Goal: Task Accomplishment & Management: Manage account settings

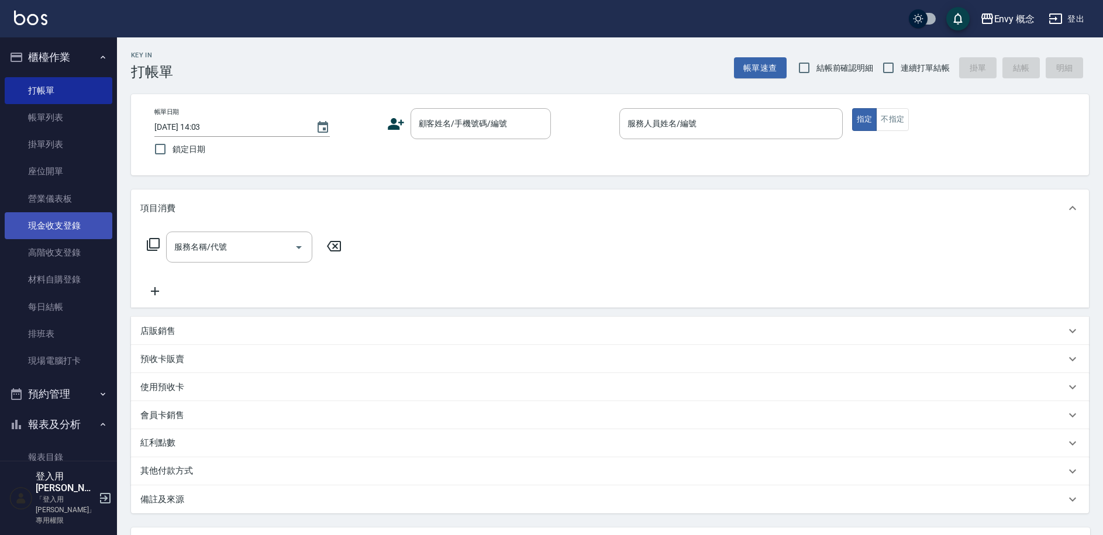
scroll to position [2, 0]
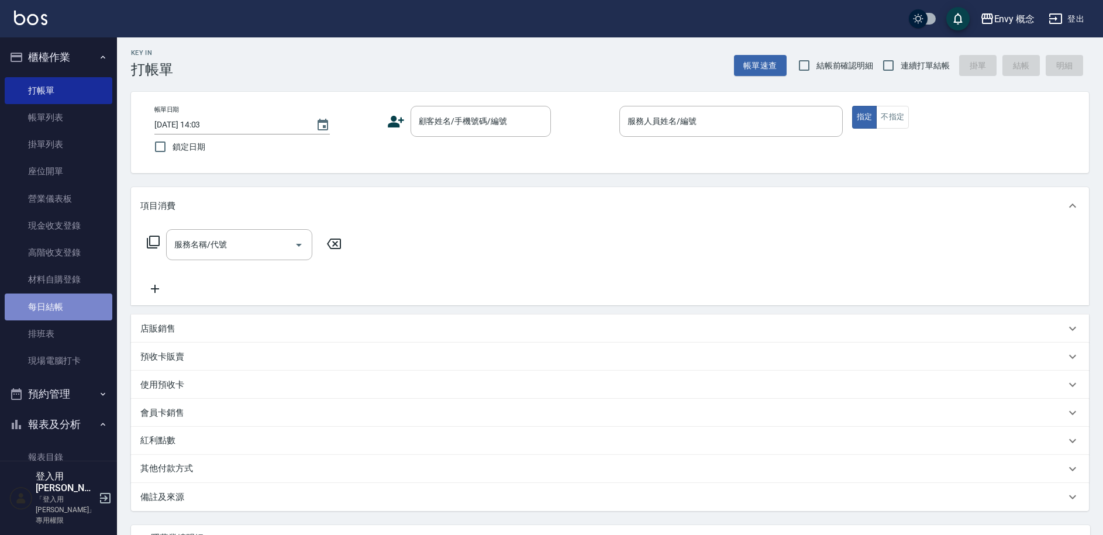
click at [66, 307] on link "每日結帳" at bounding box center [59, 307] width 108 height 27
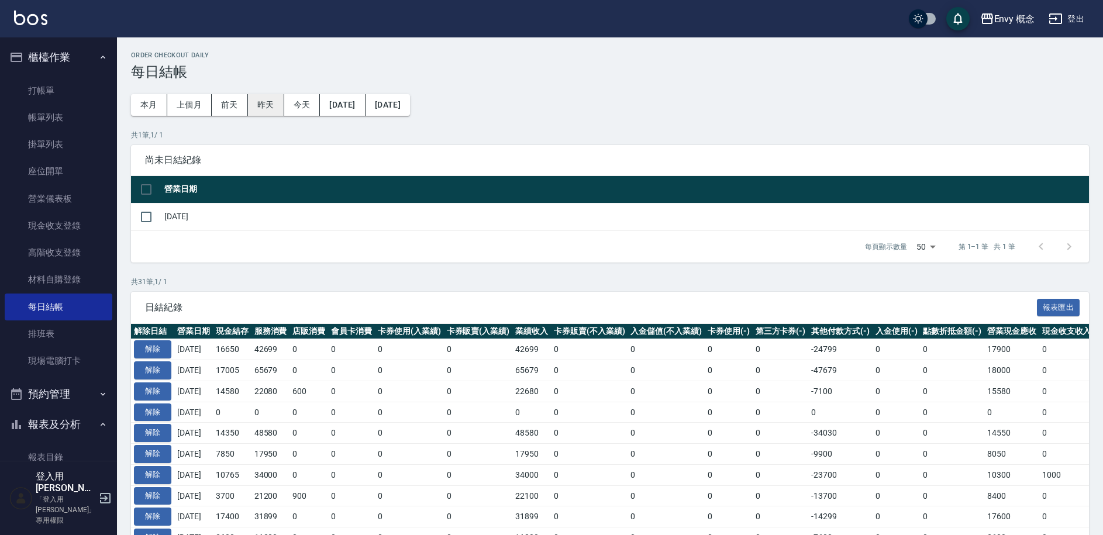
click at [267, 104] on button "昨天" at bounding box center [266, 105] width 36 height 22
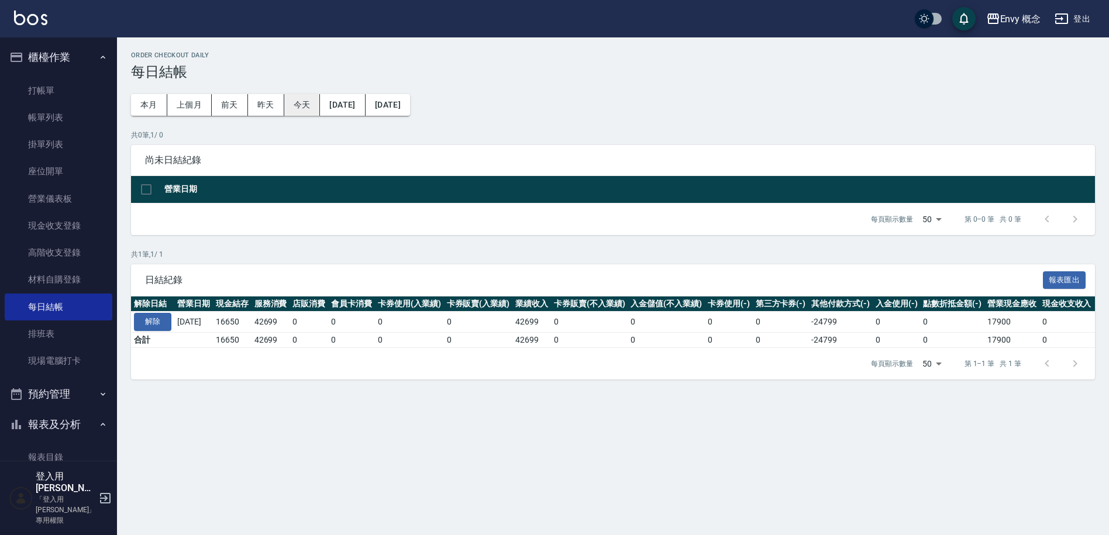
click at [295, 99] on button "今天" at bounding box center [302, 105] width 36 height 22
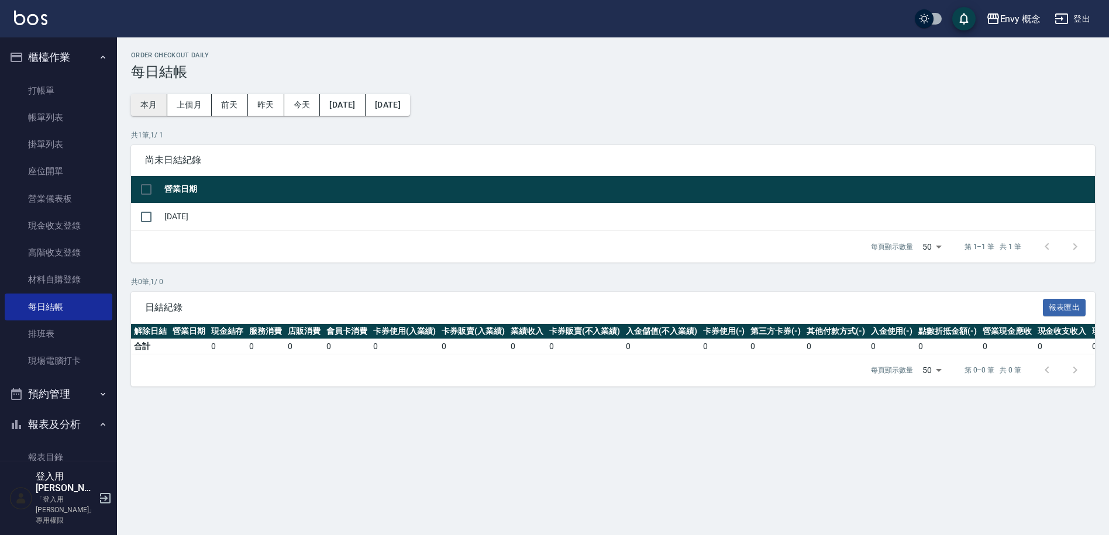
click at [151, 97] on button "本月" at bounding box center [149, 105] width 36 height 22
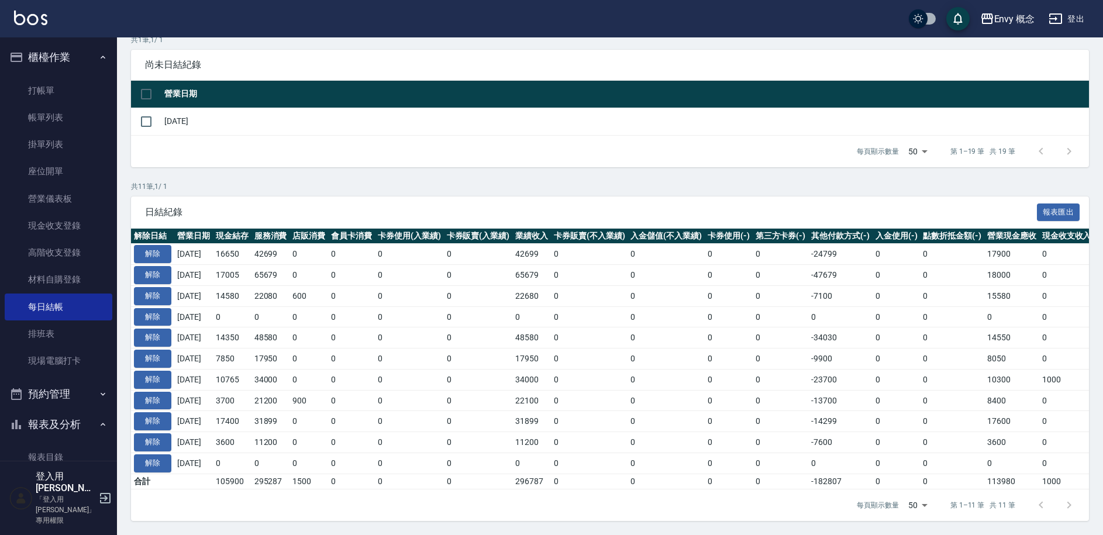
scroll to position [104, 0]
click at [141, 266] on button "解除" at bounding box center [152, 275] width 37 height 18
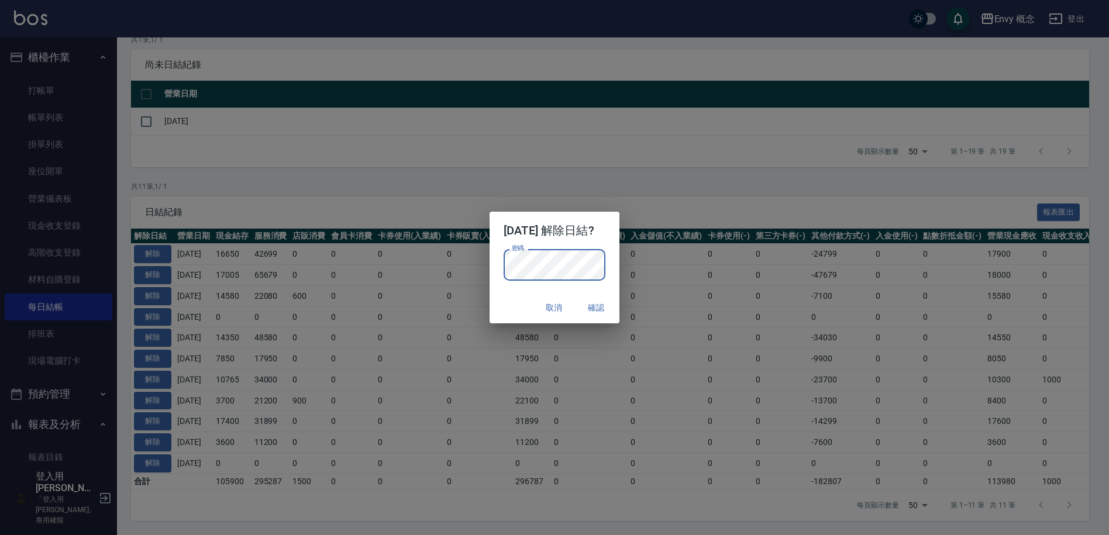
click at [600, 298] on button "確認" at bounding box center [595, 308] width 37 height 22
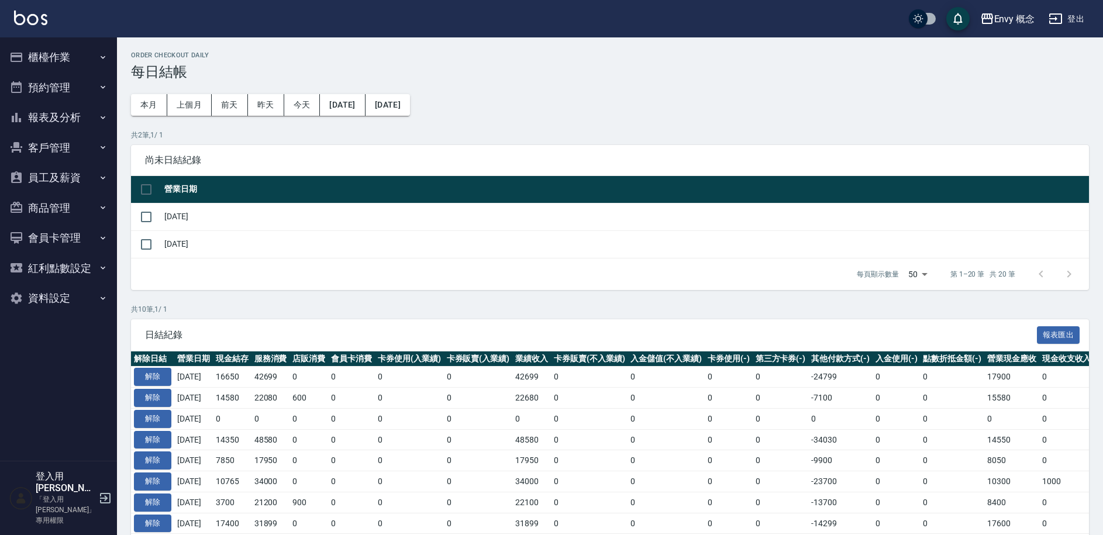
scroll to position [98, 0]
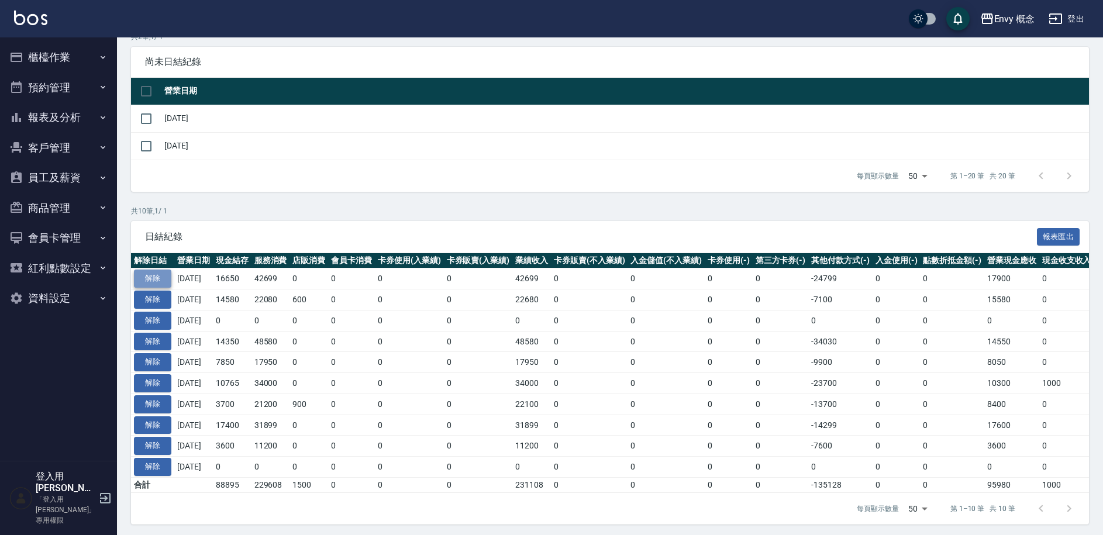
click at [149, 273] on button "解除" at bounding box center [152, 279] width 37 height 18
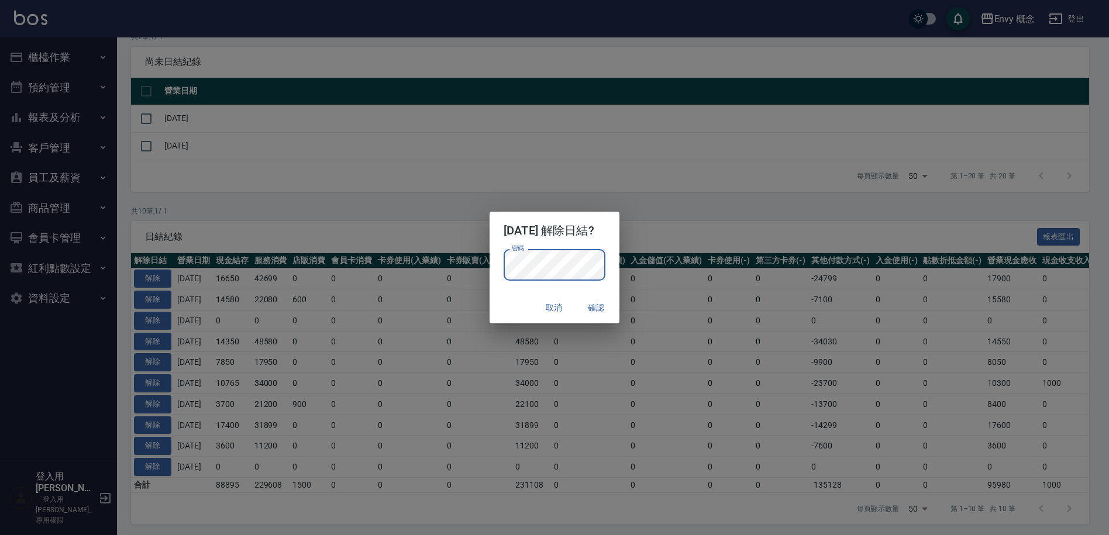
click at [514, 174] on div "2025/09/11 解除日結? 密碼 密碼 取消 確認" at bounding box center [554, 267] width 1109 height 535
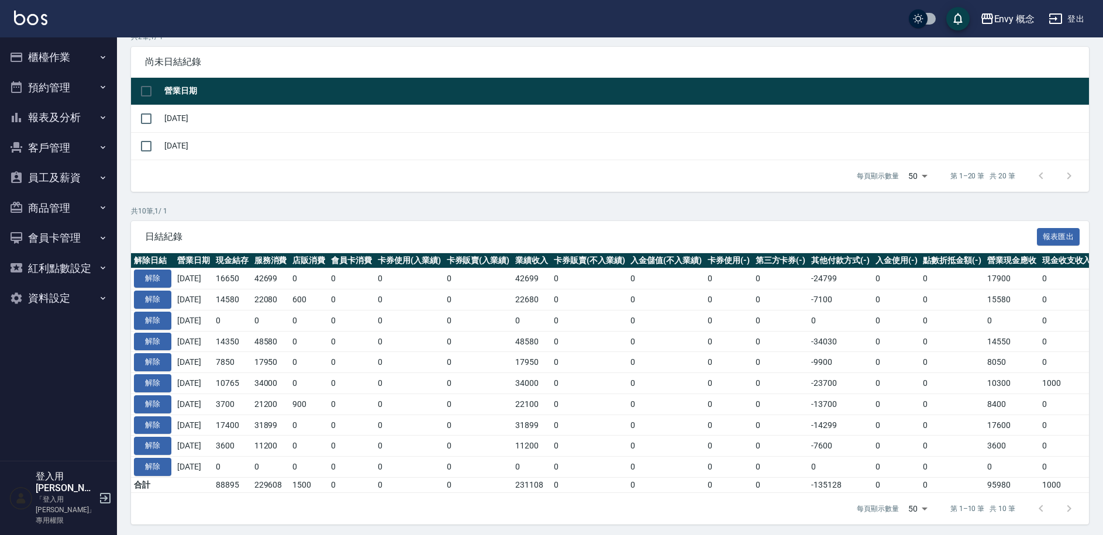
click at [27, 61] on button "櫃檯作業" at bounding box center [59, 57] width 108 height 30
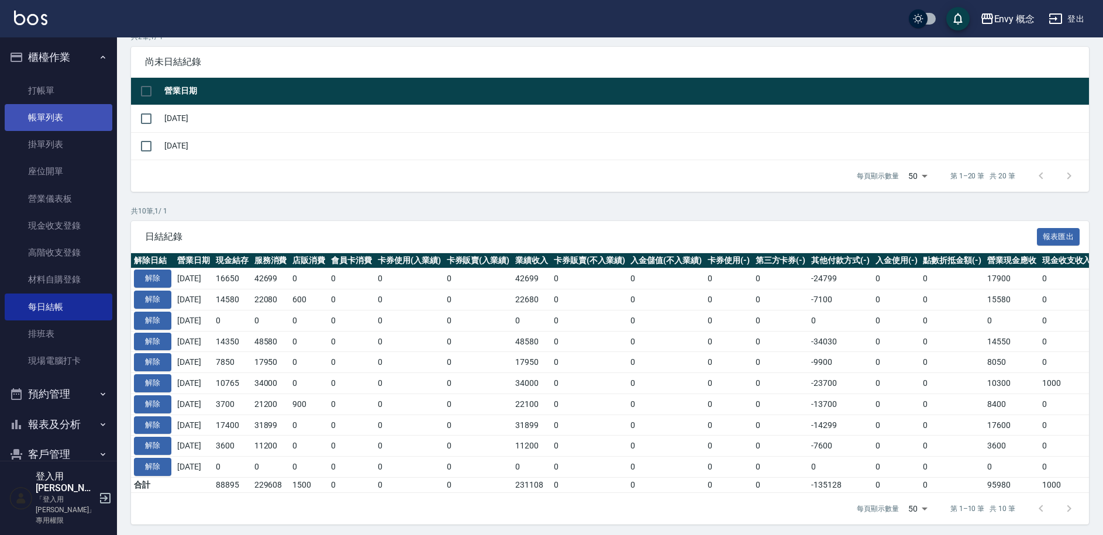
click at [63, 112] on link "帳單列表" at bounding box center [59, 117] width 108 height 27
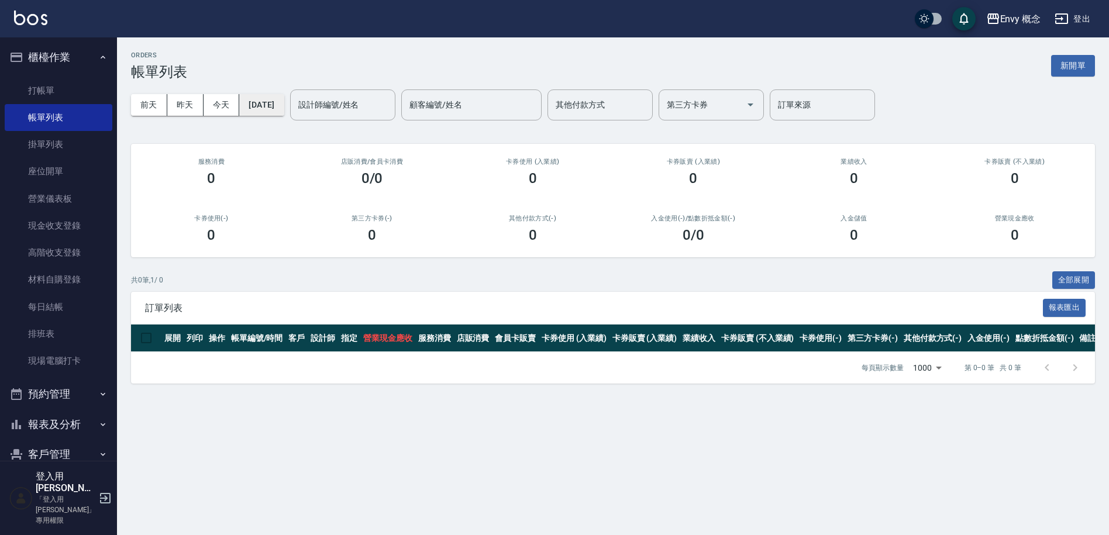
click at [280, 106] on button "[DATE]" at bounding box center [261, 105] width 44 height 22
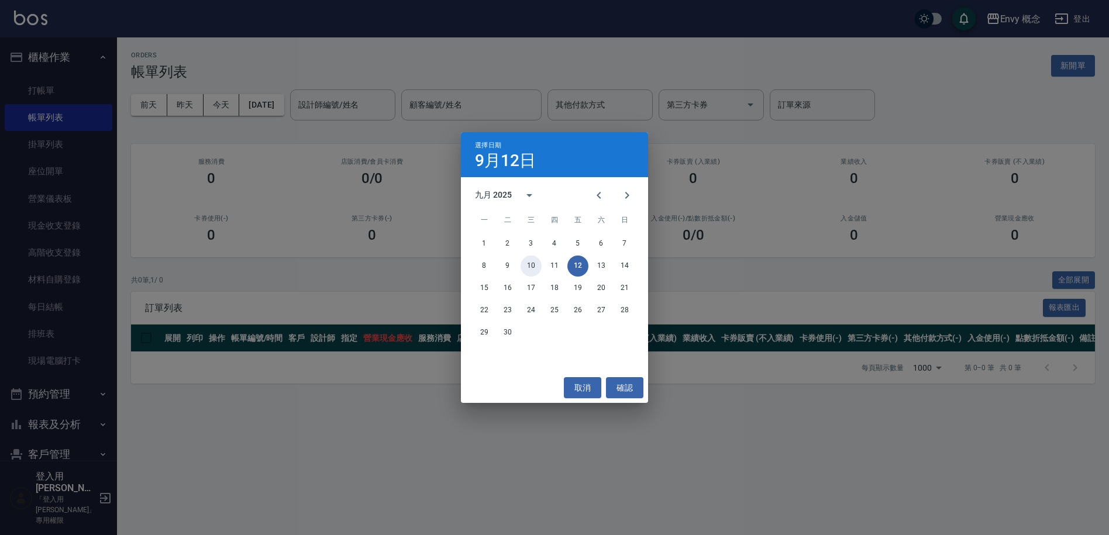
drag, startPoint x: 531, startPoint y: 262, endPoint x: 593, endPoint y: 311, distance: 78.7
click at [532, 262] on button "10" at bounding box center [531, 266] width 21 height 21
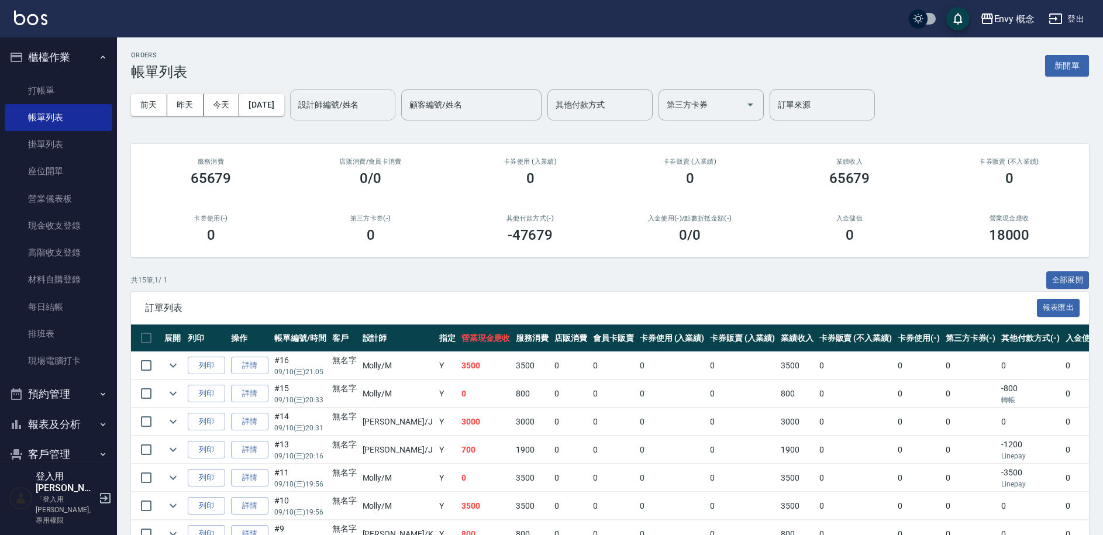
click at [378, 108] on div "設計師編號/姓名 設計師編號/姓名" at bounding box center [342, 105] width 105 height 31
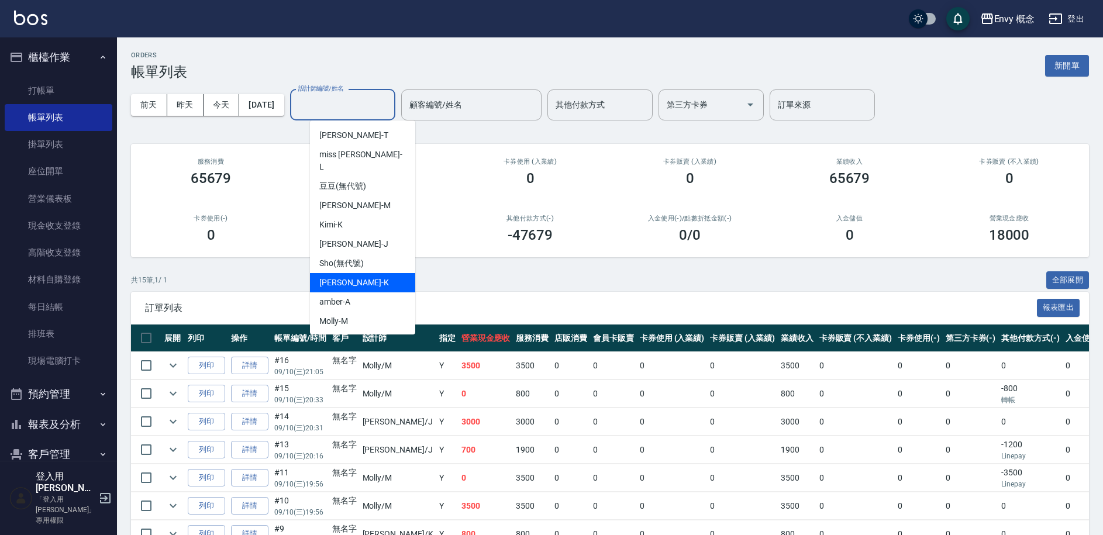
scroll to position [51, 0]
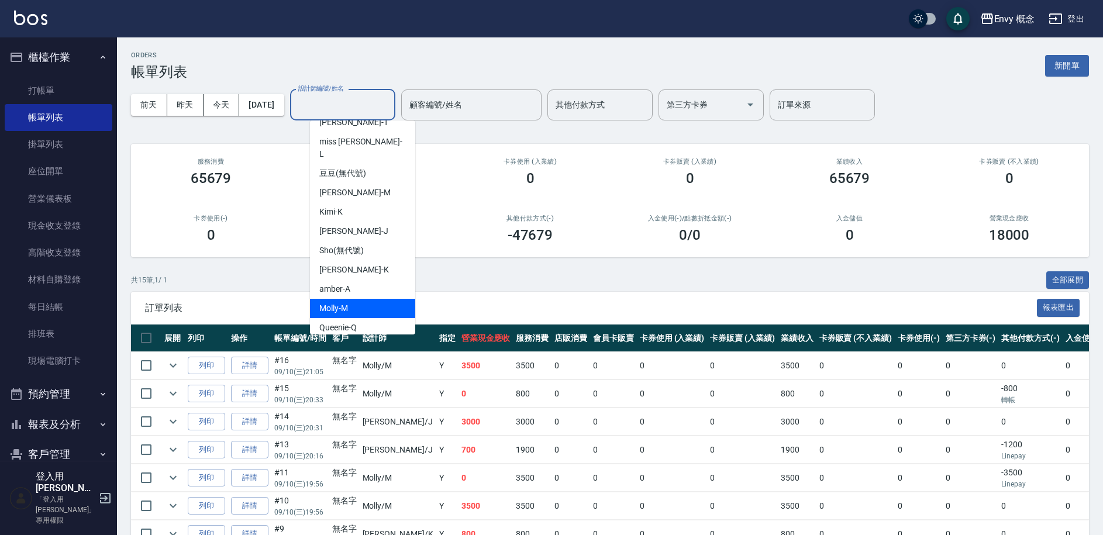
click at [362, 299] on div "Molly -M" at bounding box center [362, 308] width 105 height 19
type input "Molly-M"
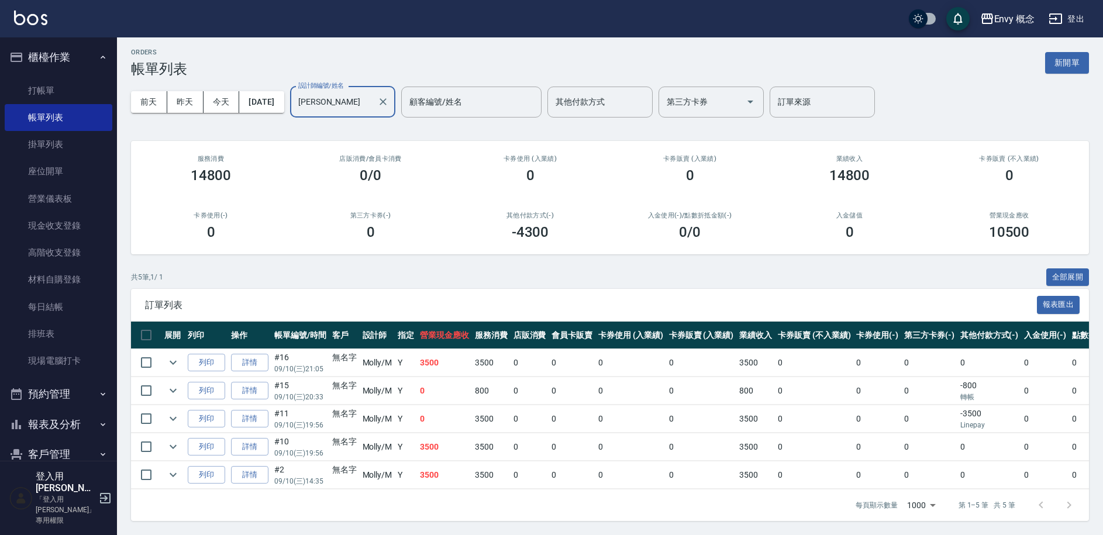
scroll to position [12, 0]
click at [250, 354] on link "詳情" at bounding box center [249, 363] width 37 height 18
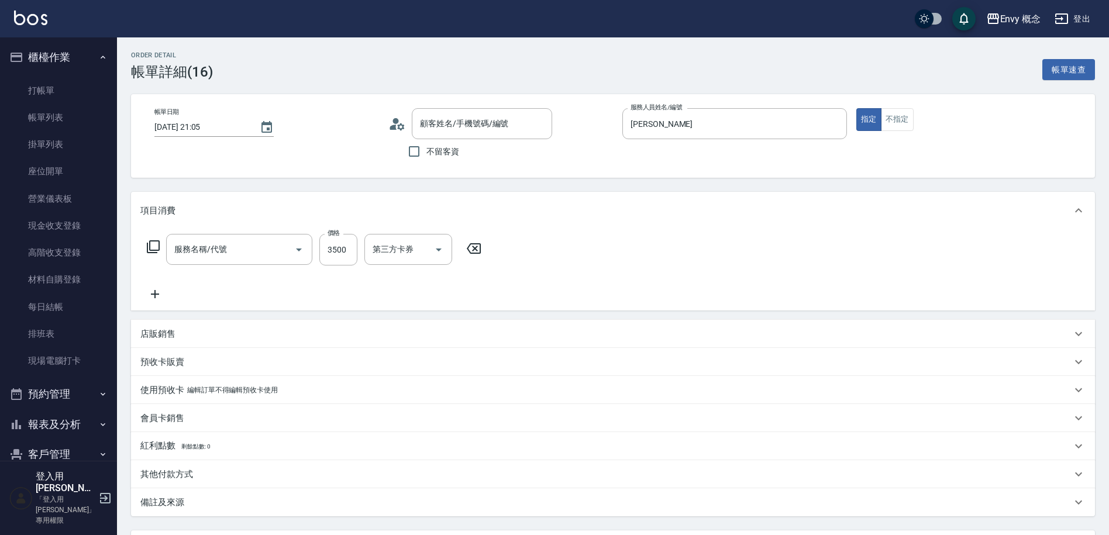
type input "2025/09/10 21:05"
type input "Molly-M"
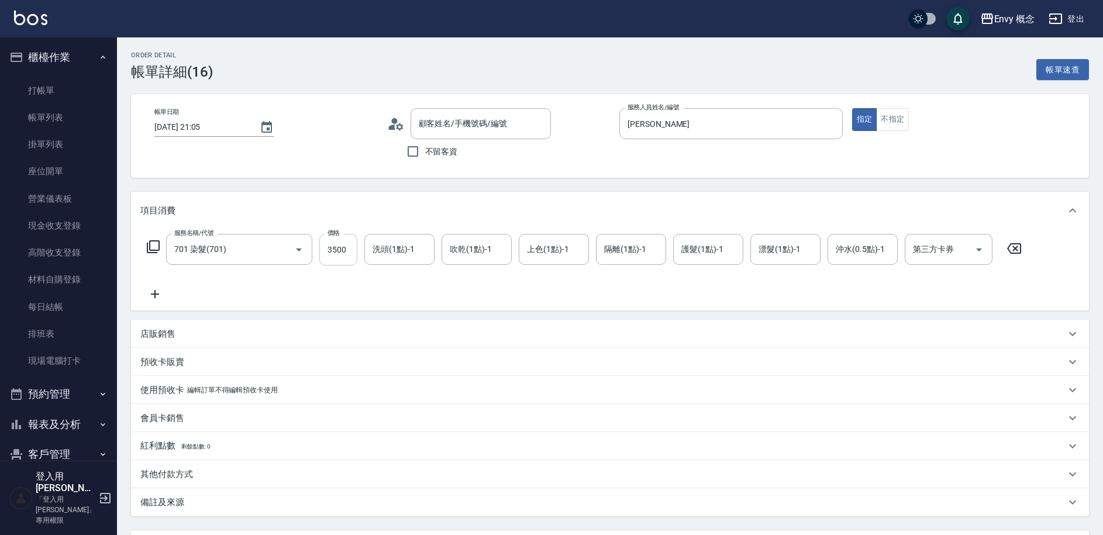
type input "701 染髮(701)"
click at [337, 247] on input "3500" at bounding box center [338, 250] width 38 height 32
type input "無名字/ /null"
click at [339, 248] on input "3500" at bounding box center [338, 250] width 38 height 32
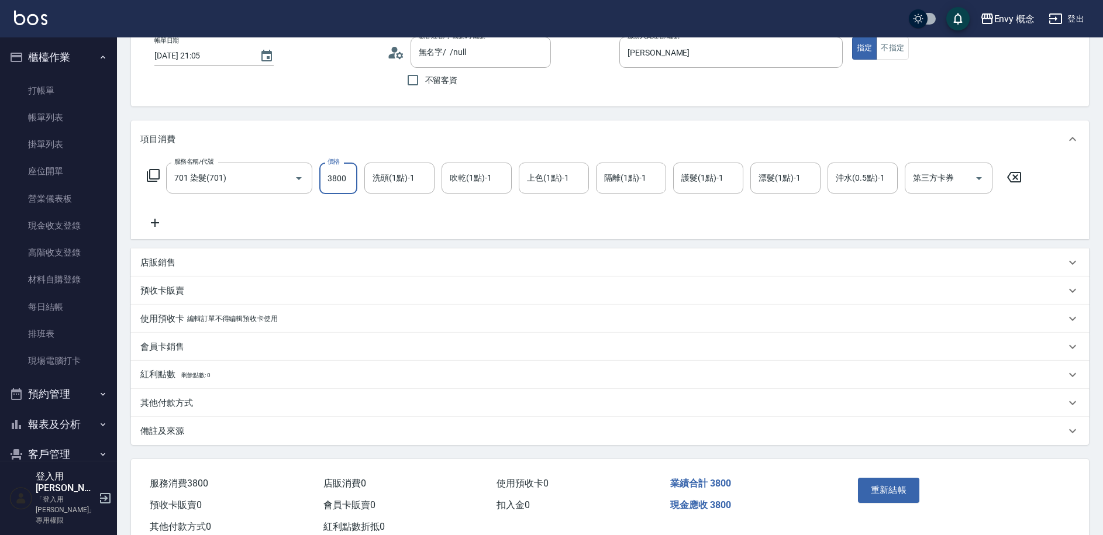
scroll to position [108, 0]
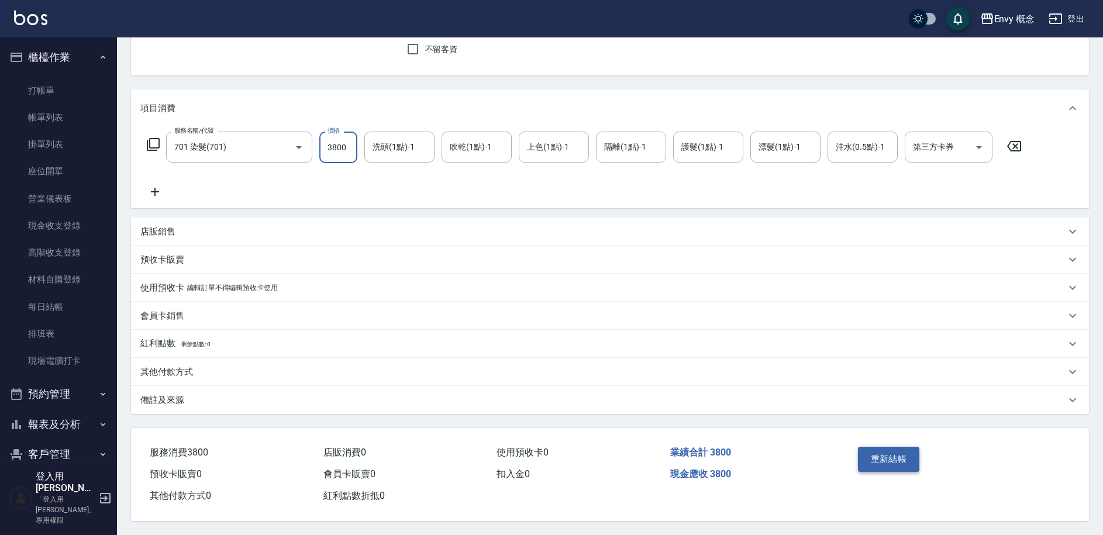
type input "3800"
click at [886, 453] on button "重新結帳" at bounding box center [889, 459] width 62 height 25
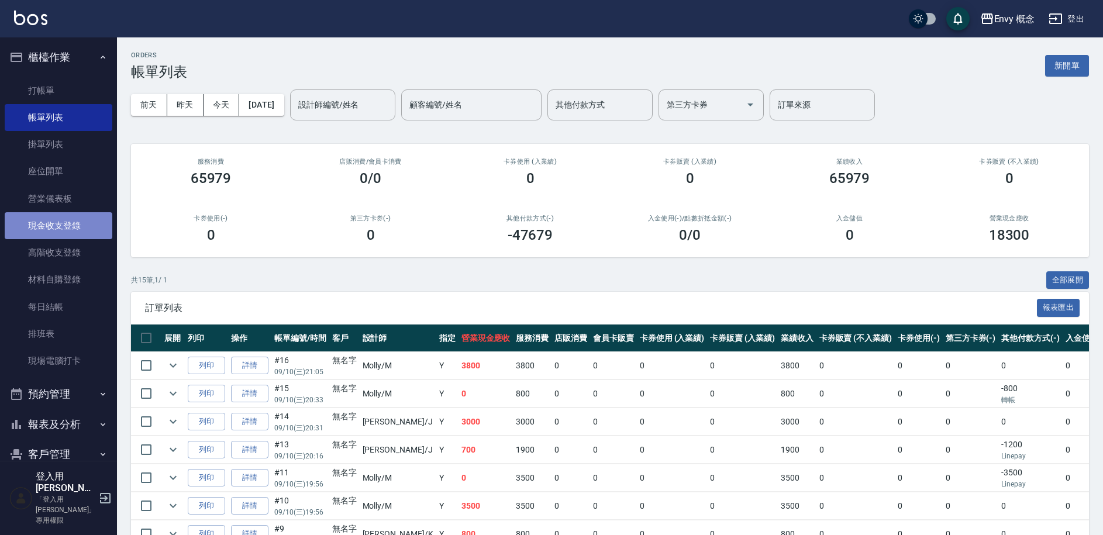
click at [69, 224] on link "現金收支登錄" at bounding box center [59, 225] width 108 height 27
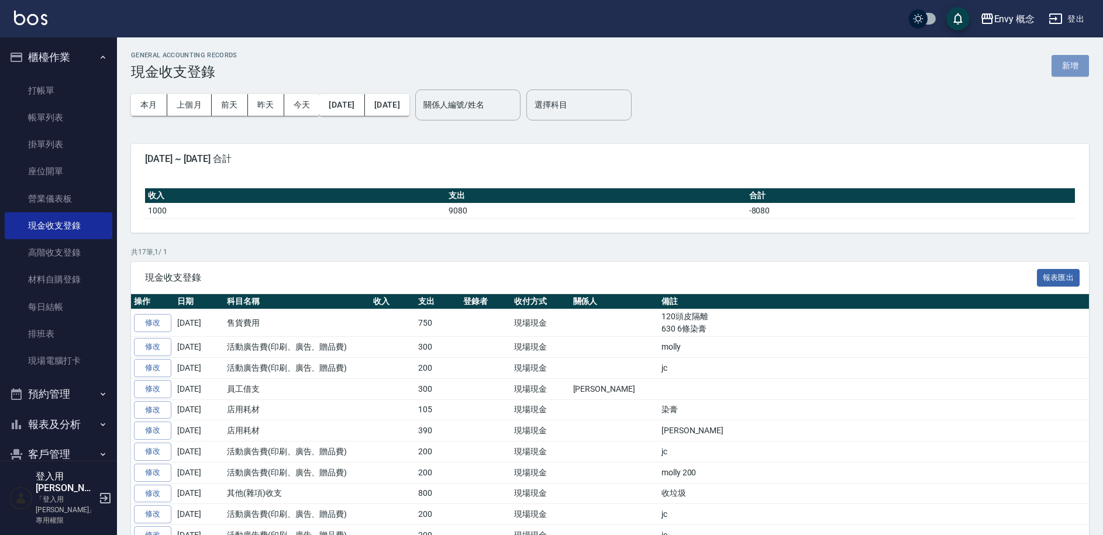
drag, startPoint x: 1063, startPoint y: 59, endPoint x: 1039, endPoint y: 78, distance: 30.8
click at [1063, 59] on button "新增" at bounding box center [1070, 66] width 37 height 22
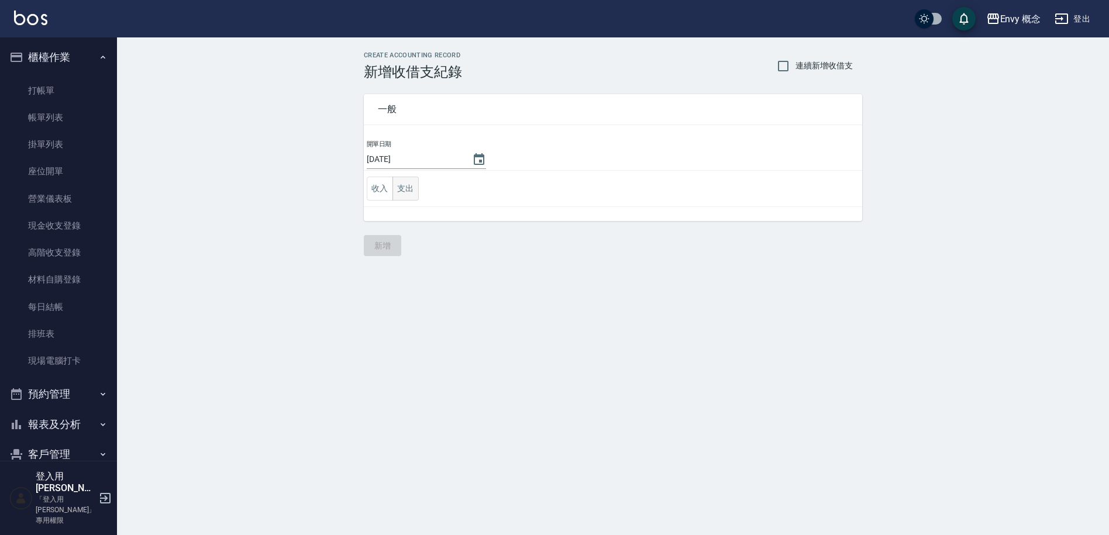
click at [414, 194] on button "支出" at bounding box center [406, 189] width 26 height 24
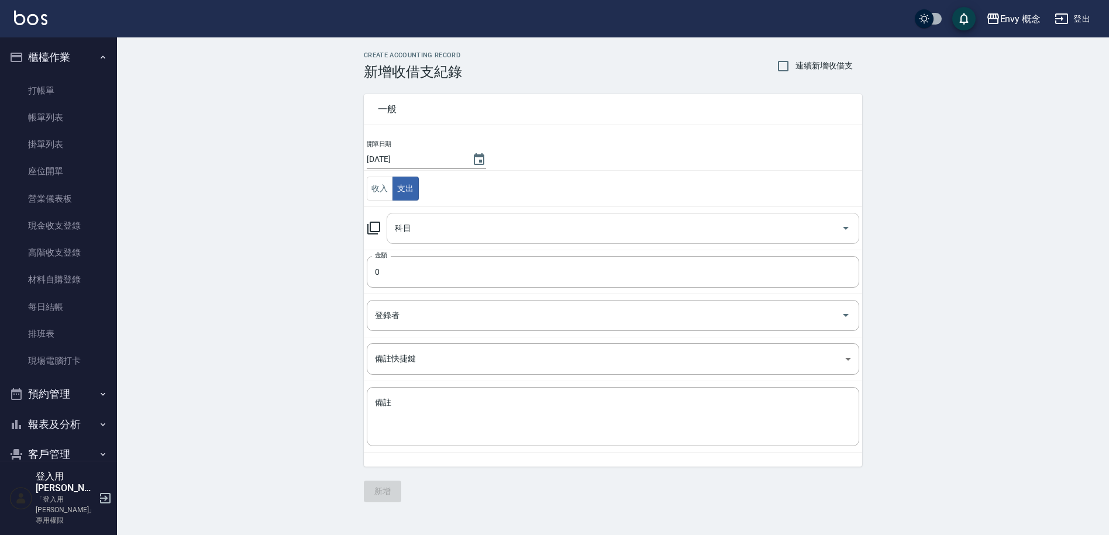
click at [433, 231] on input "科目" at bounding box center [614, 228] width 445 height 20
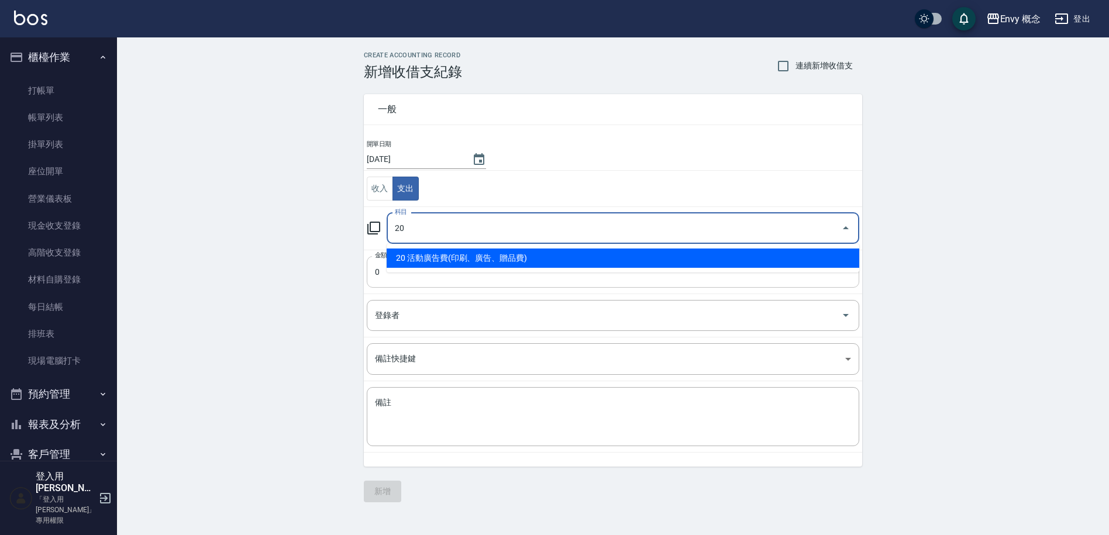
click at [435, 260] on li "20 活動廣告費(印刷、廣告、贈品費)" at bounding box center [623, 258] width 473 height 19
type input "20 活動廣告費(印刷、廣告、贈品費)"
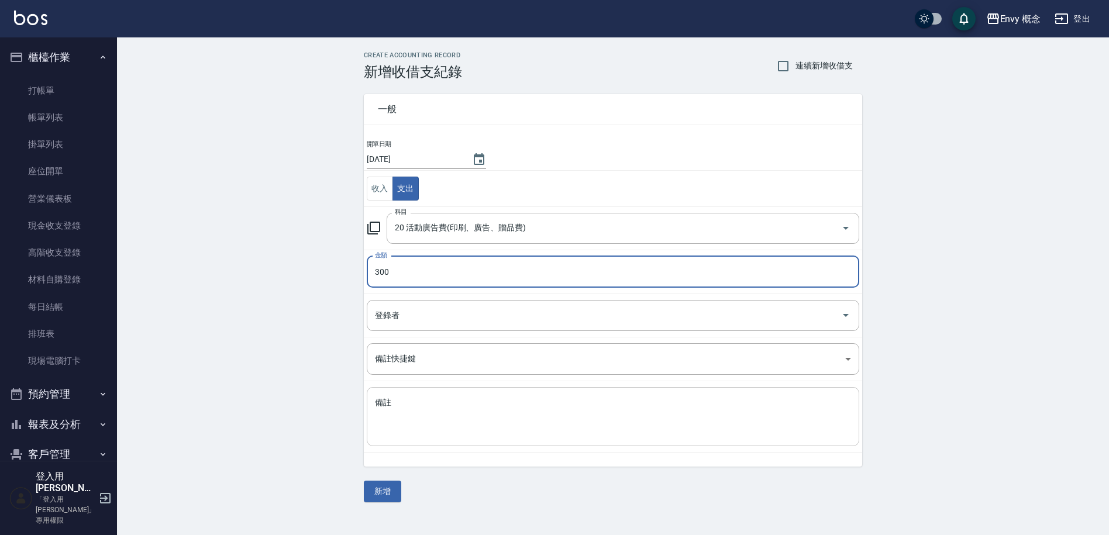
type input "300"
click at [452, 401] on textarea "備註" at bounding box center [613, 417] width 476 height 40
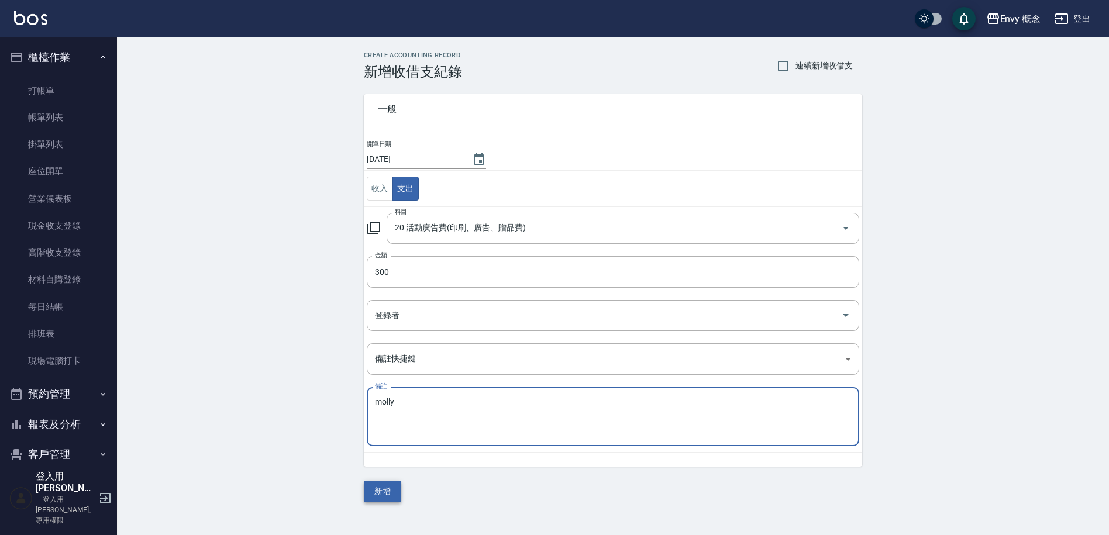
type textarea "molly"
click at [379, 488] on button "新增" at bounding box center [382, 492] width 37 height 22
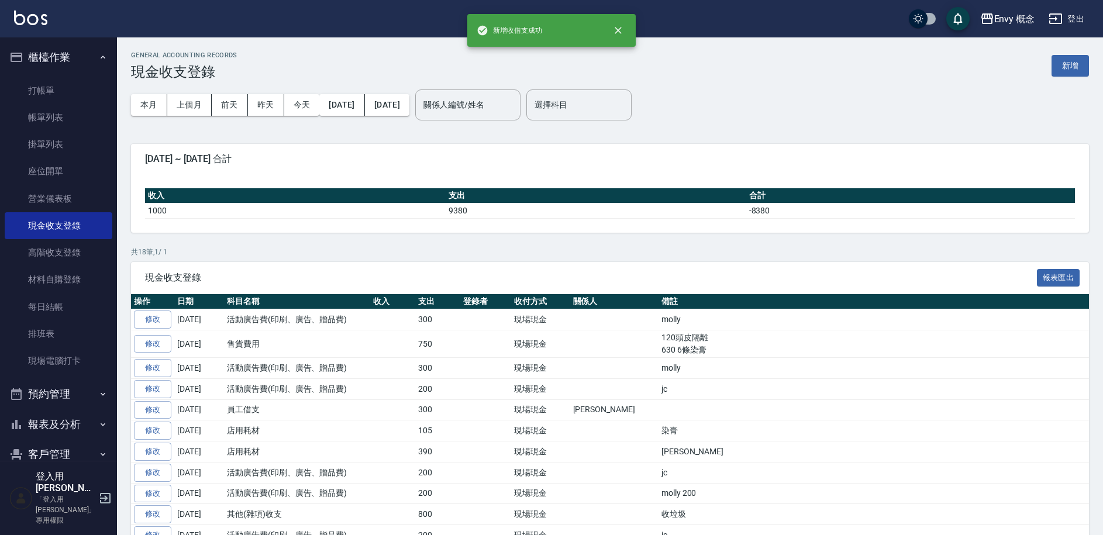
scroll to position [203, 0]
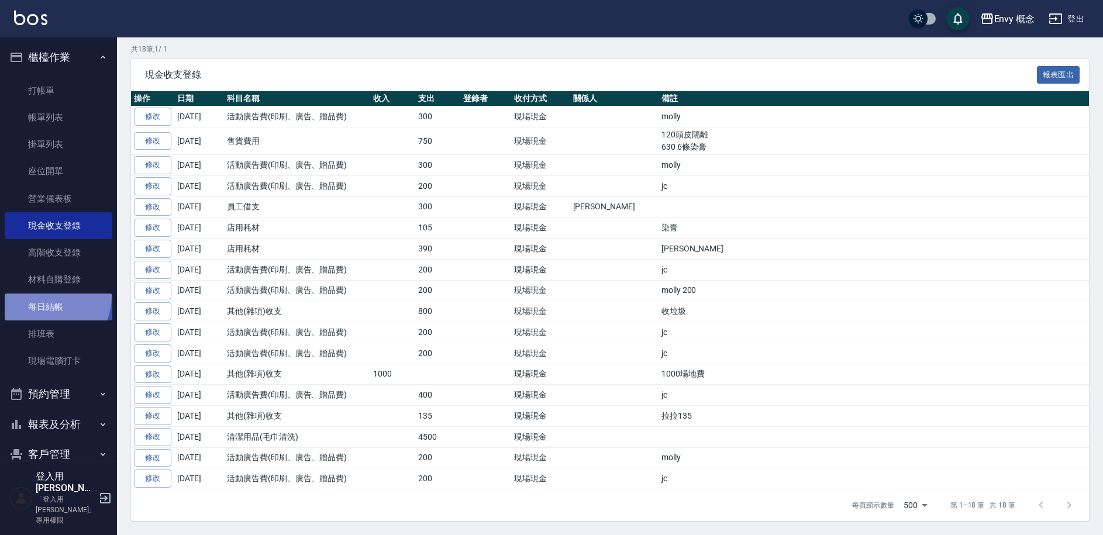
click at [44, 296] on link "每日結帳" at bounding box center [59, 307] width 108 height 27
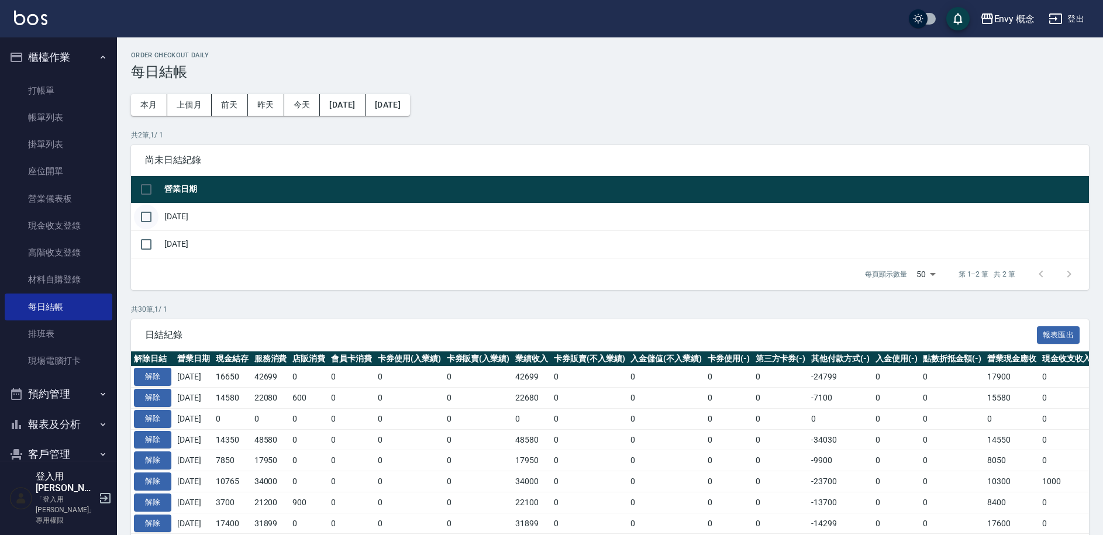
click at [145, 218] on input "checkbox" at bounding box center [146, 217] width 25 height 25
checkbox input "true"
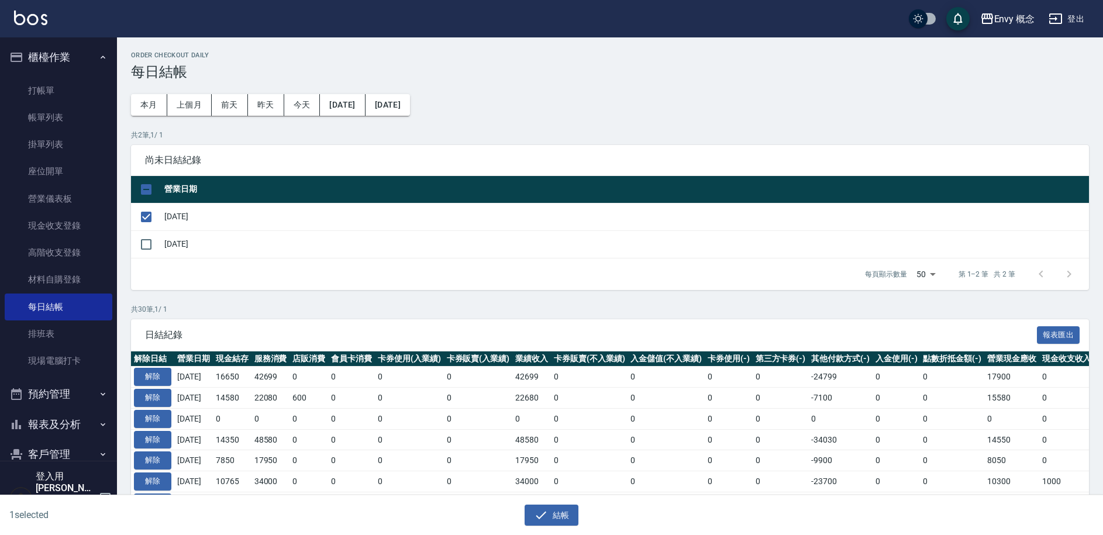
click at [61, 119] on link "帳單列表" at bounding box center [59, 117] width 108 height 27
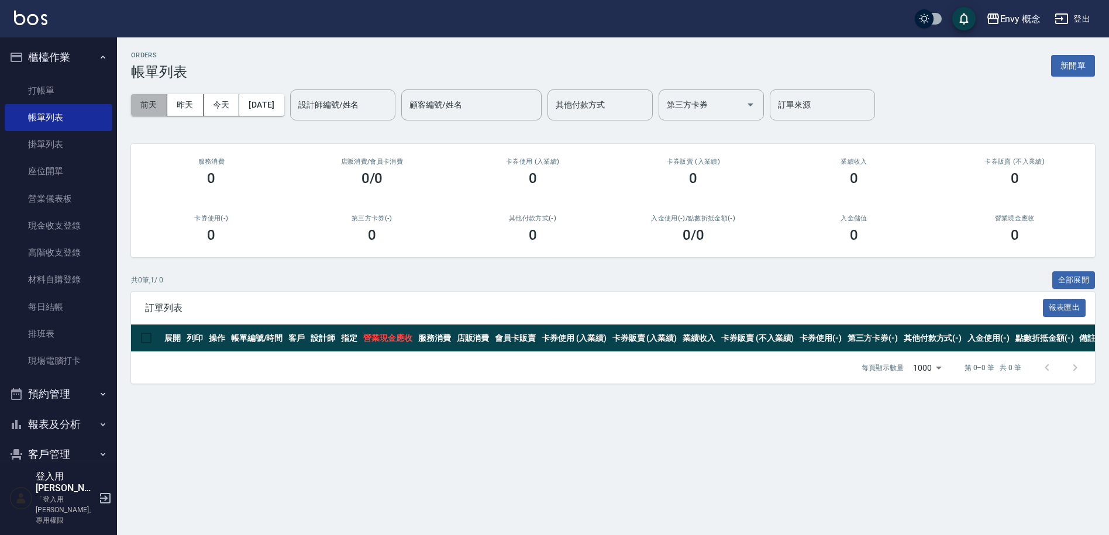
click at [153, 105] on button "前天" at bounding box center [149, 105] width 36 height 22
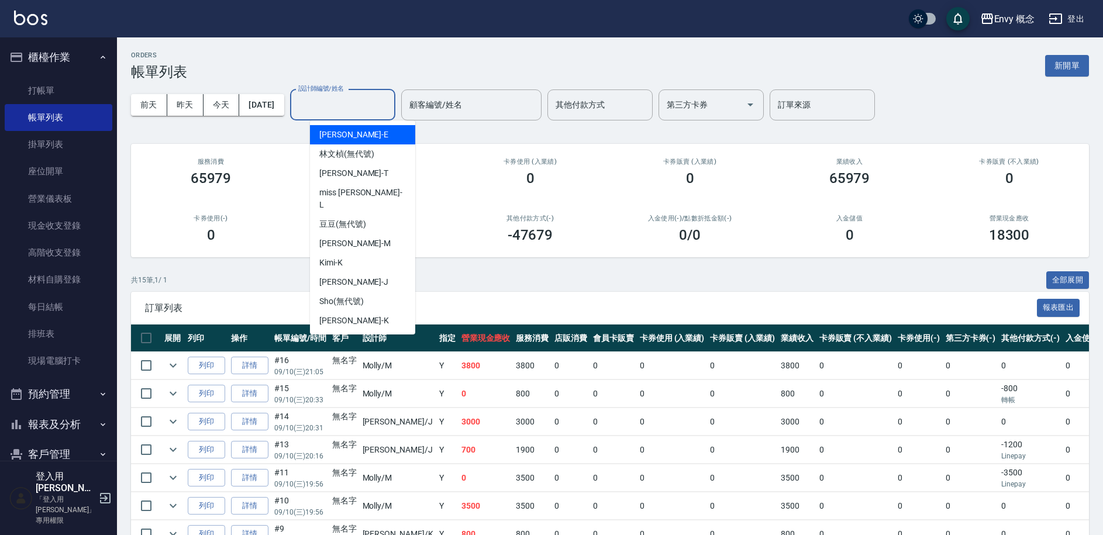
click at [381, 112] on input "設計師編號/姓名" at bounding box center [342, 105] width 95 height 20
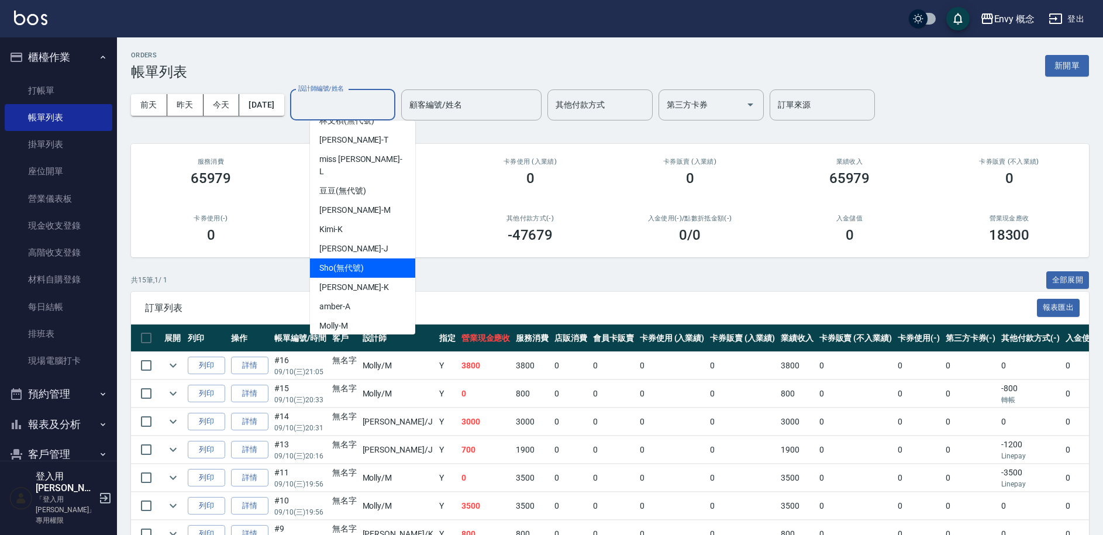
scroll to position [104, 0]
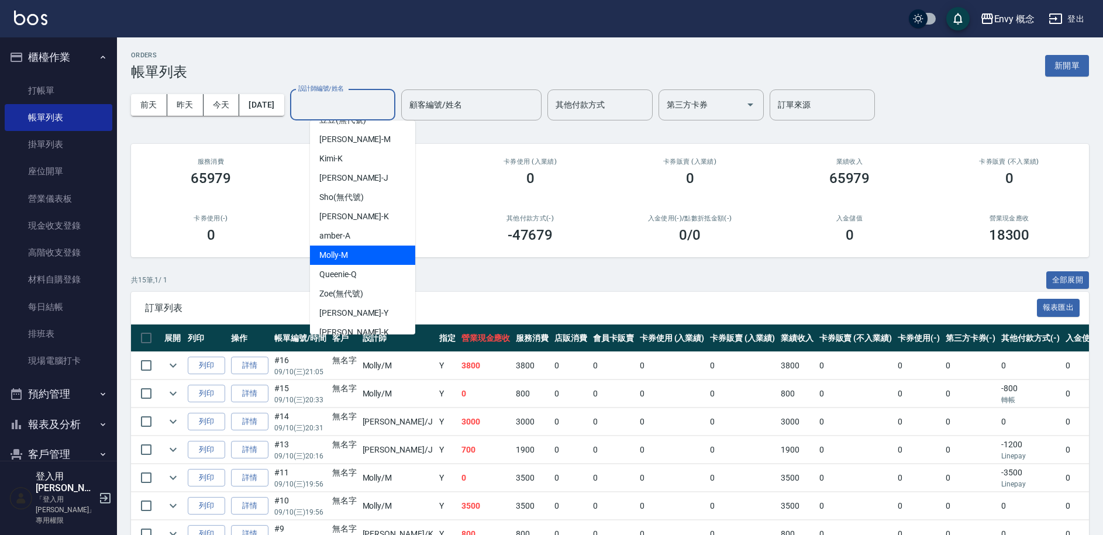
click at [386, 246] on div "Molly -M" at bounding box center [362, 255] width 105 height 19
type input "Molly-M"
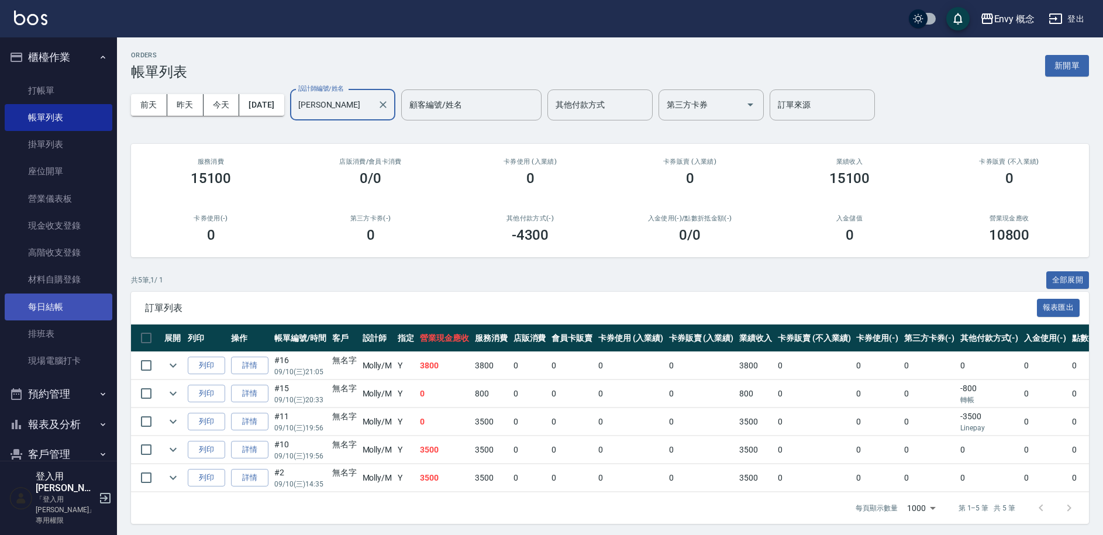
click at [64, 309] on link "每日結帳" at bounding box center [59, 307] width 108 height 27
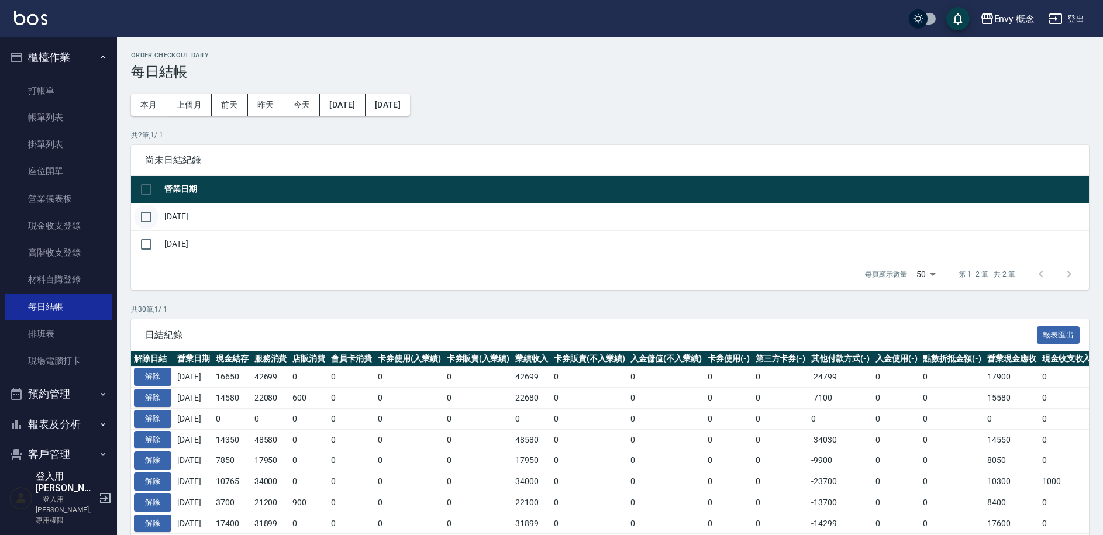
click at [142, 214] on input "checkbox" at bounding box center [146, 217] width 25 height 25
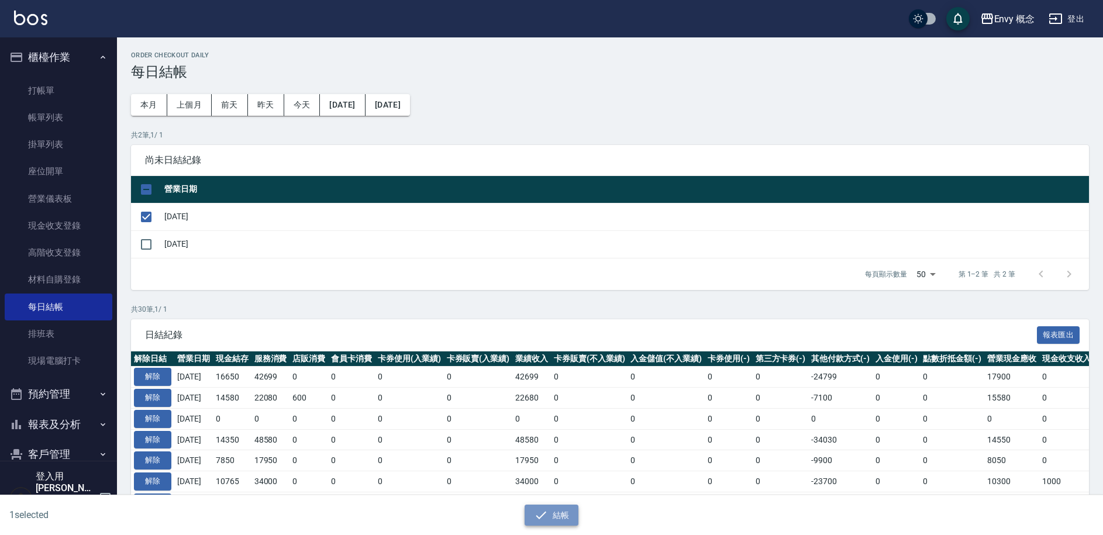
click at [569, 515] on button "結帳" at bounding box center [552, 516] width 54 height 22
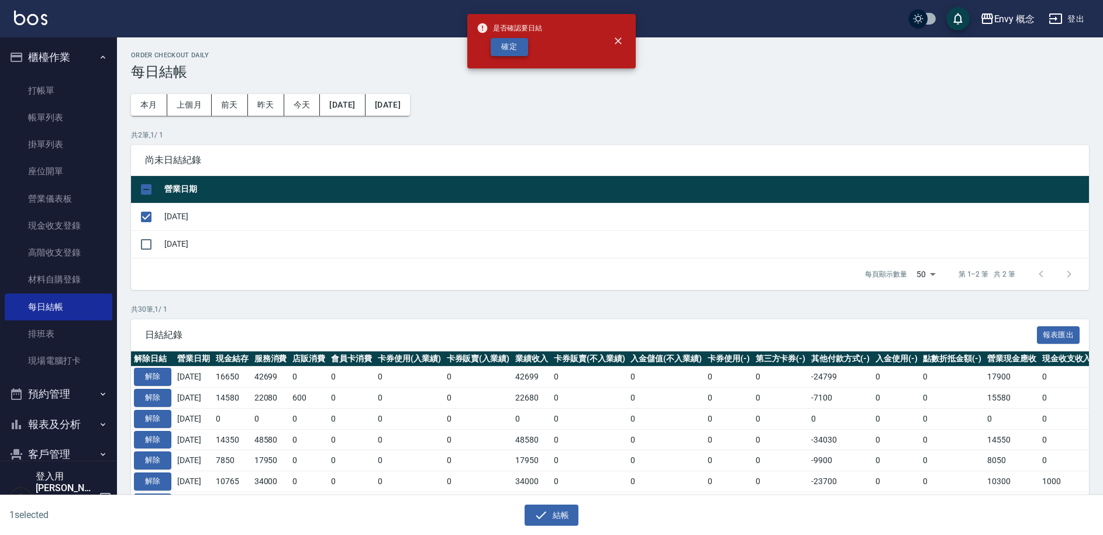
click at [504, 43] on button "確定" at bounding box center [509, 47] width 37 height 18
checkbox input "false"
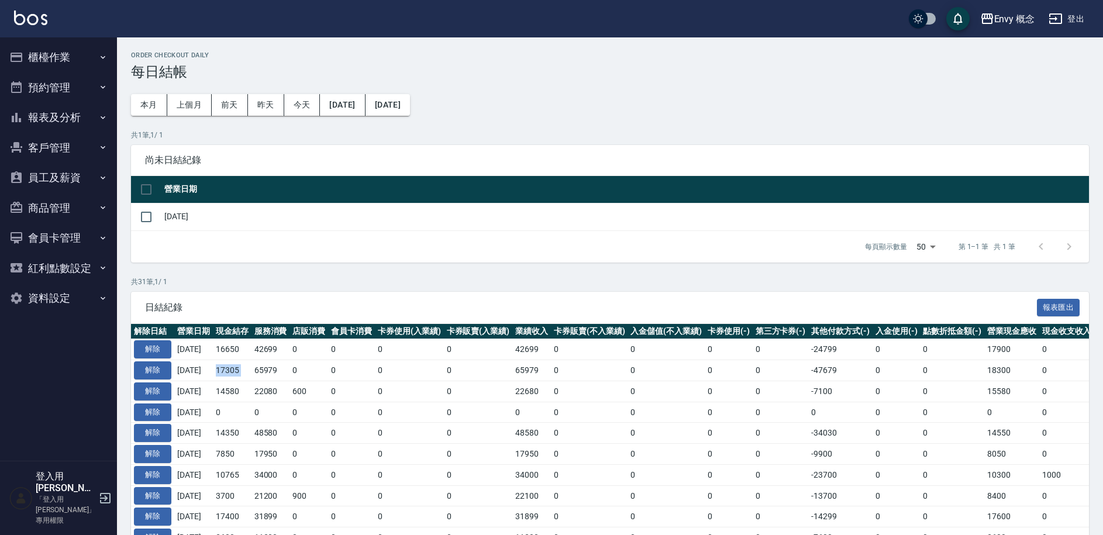
drag, startPoint x: 224, startPoint y: 370, endPoint x: 266, endPoint y: 372, distance: 42.7
click at [266, 372] on tr "解除 2025/09/10 17305 65979 0 0 0 0 65979 0 0 0 0 -47679 0 0 18300 0 -995 0 2025/…" at bounding box center [714, 370] width 1167 height 21
click at [66, 54] on button "櫃檯作業" at bounding box center [59, 57] width 108 height 30
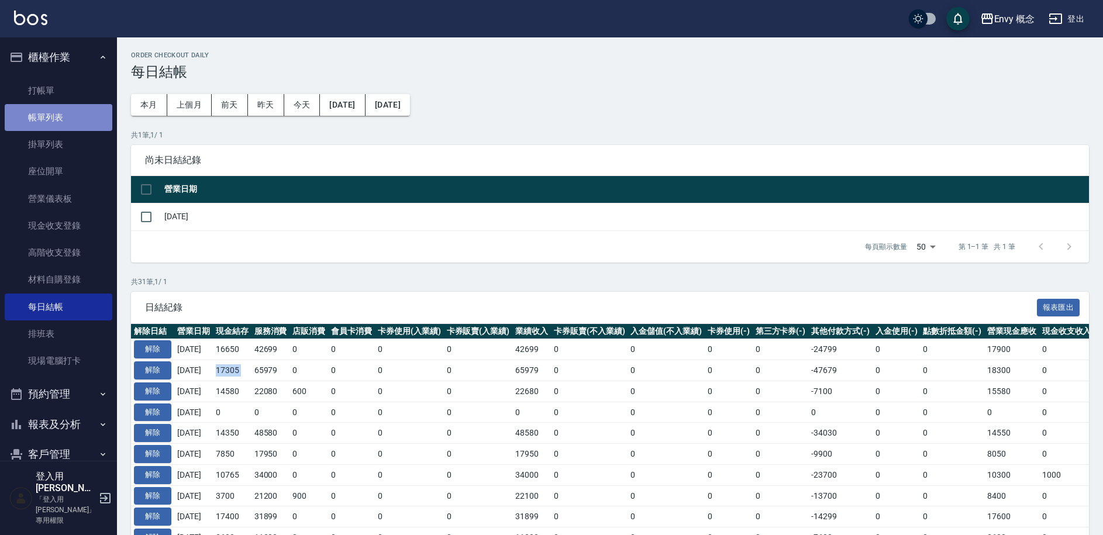
click at [66, 118] on link "帳單列表" at bounding box center [59, 117] width 108 height 27
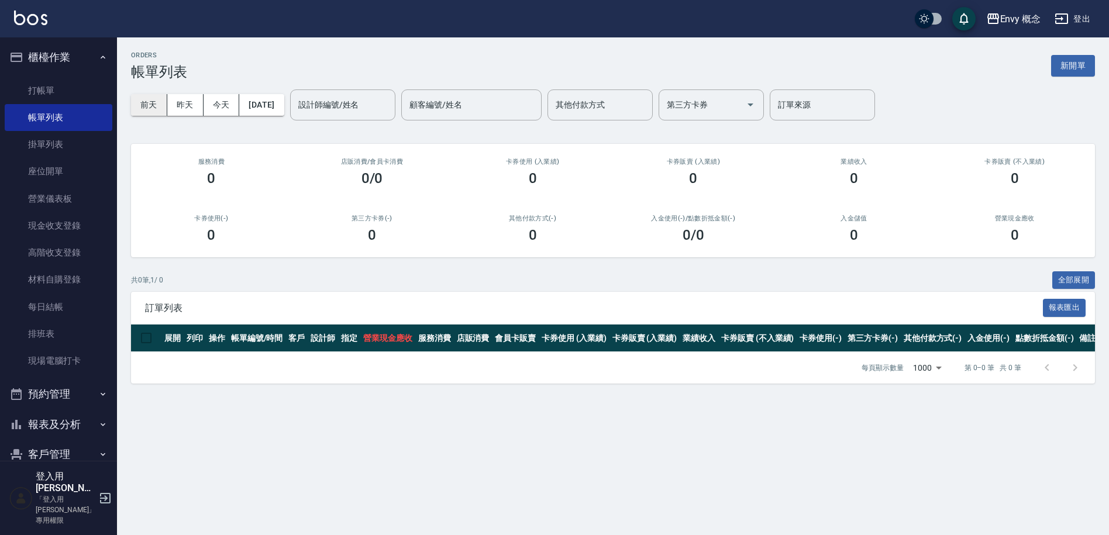
click at [150, 104] on button "前天" at bounding box center [149, 105] width 36 height 22
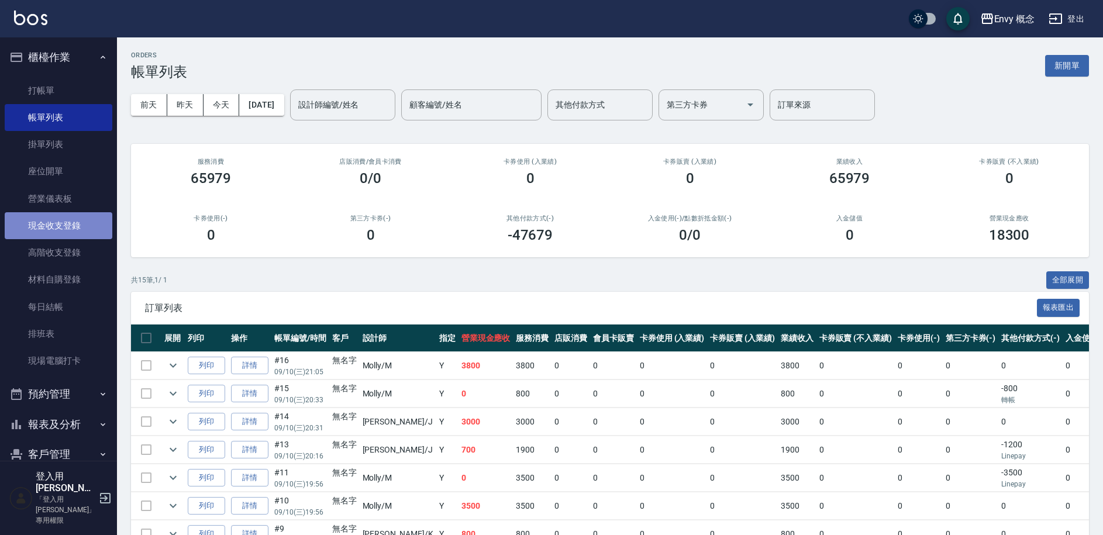
click at [69, 219] on link "現金收支登錄" at bounding box center [59, 225] width 108 height 27
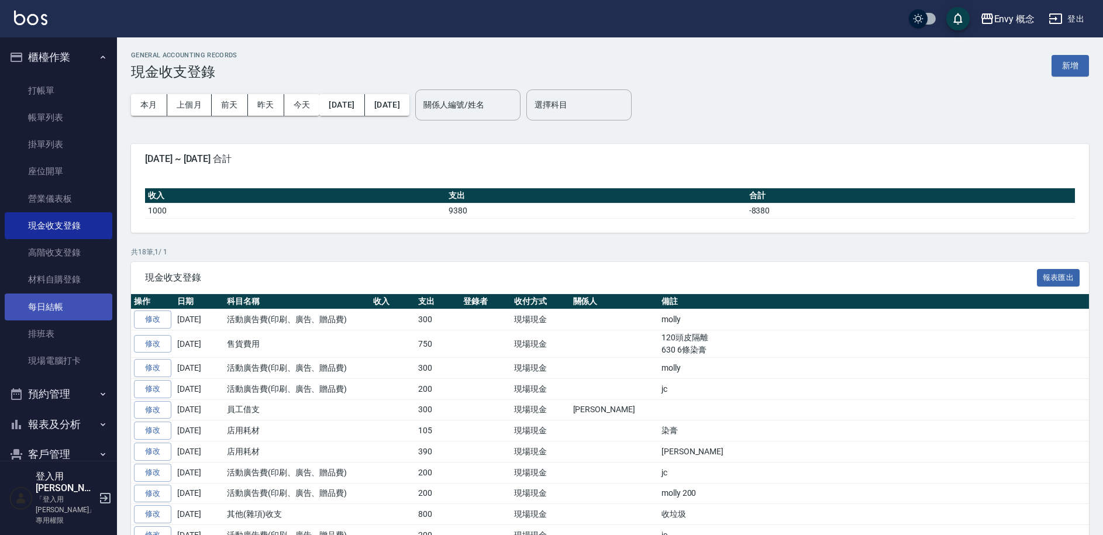
click at [63, 299] on link "每日結帳" at bounding box center [59, 307] width 108 height 27
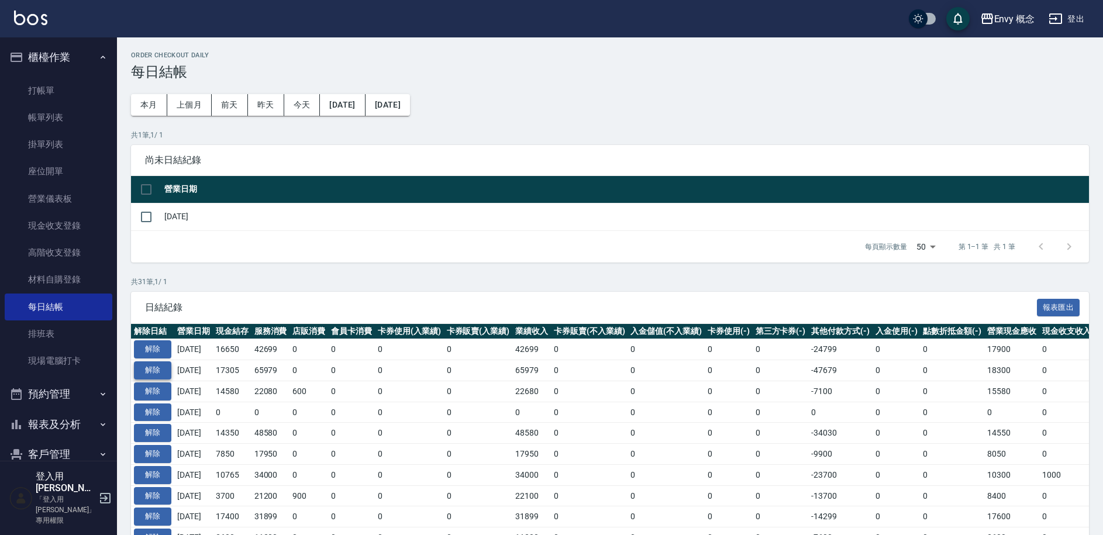
click at [159, 370] on button "解除" at bounding box center [152, 371] width 37 height 18
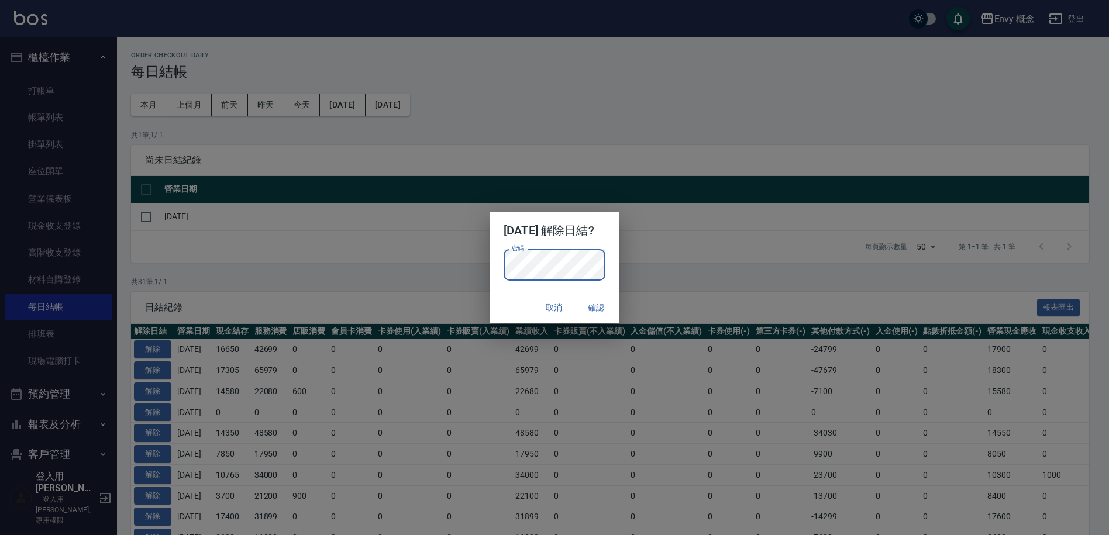
click at [609, 304] on button "確認" at bounding box center [595, 308] width 37 height 22
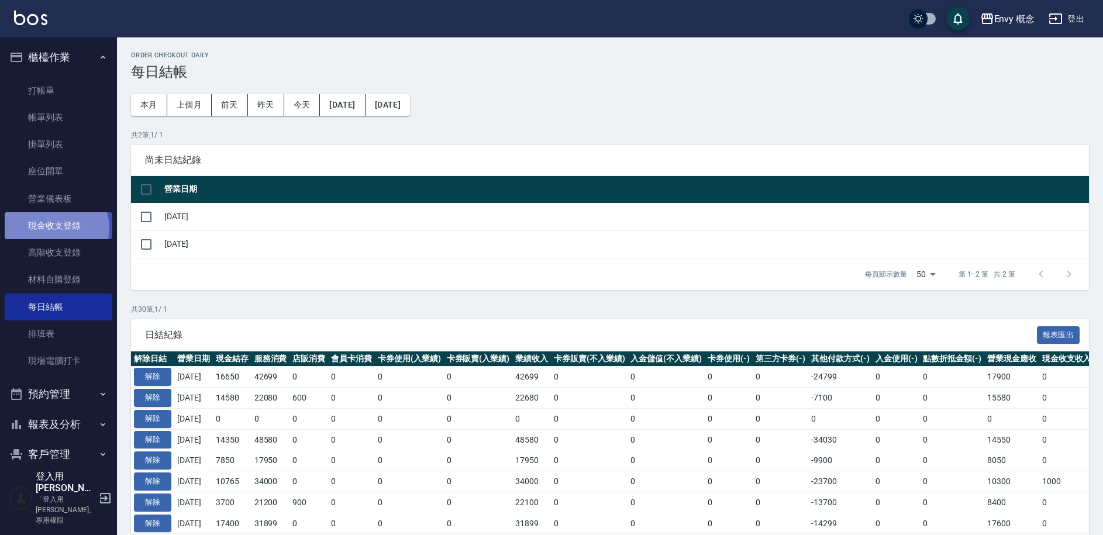
click at [53, 229] on link "現金收支登錄" at bounding box center [59, 225] width 108 height 27
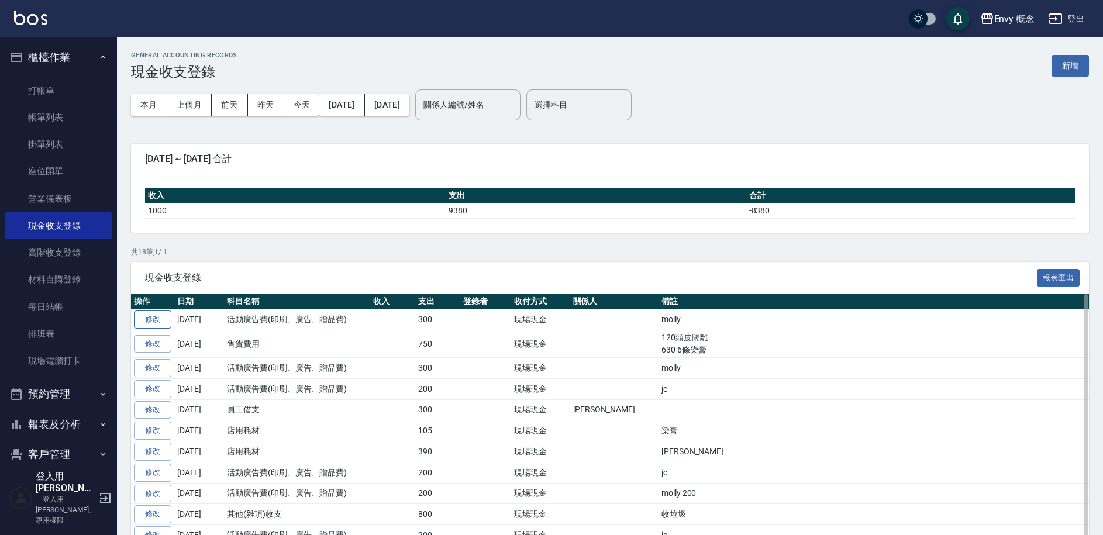
click at [152, 318] on link "修改" at bounding box center [152, 320] width 37 height 18
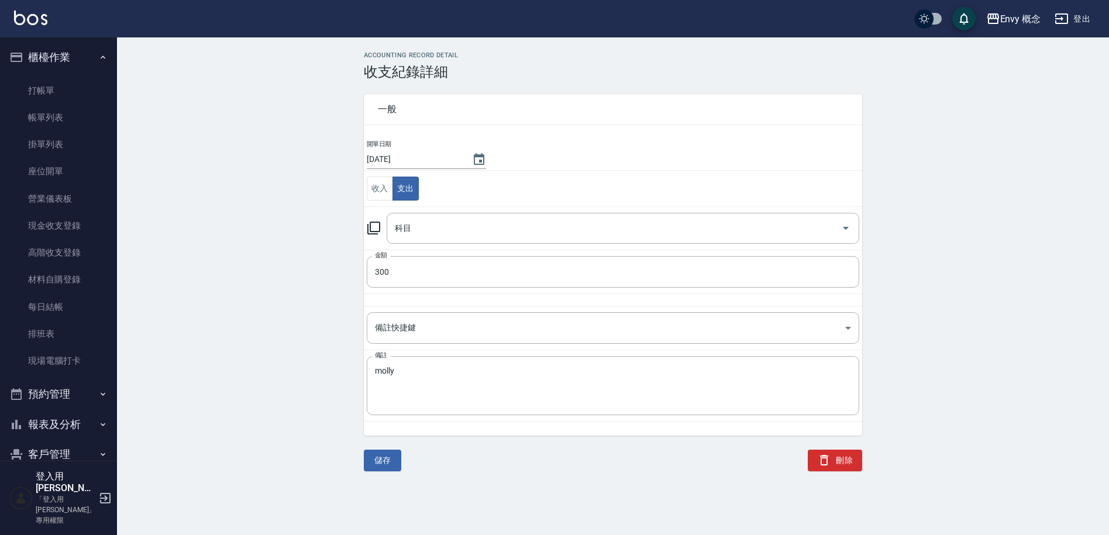
type input "20 活動廣告費(印刷、廣告、贈品費)"
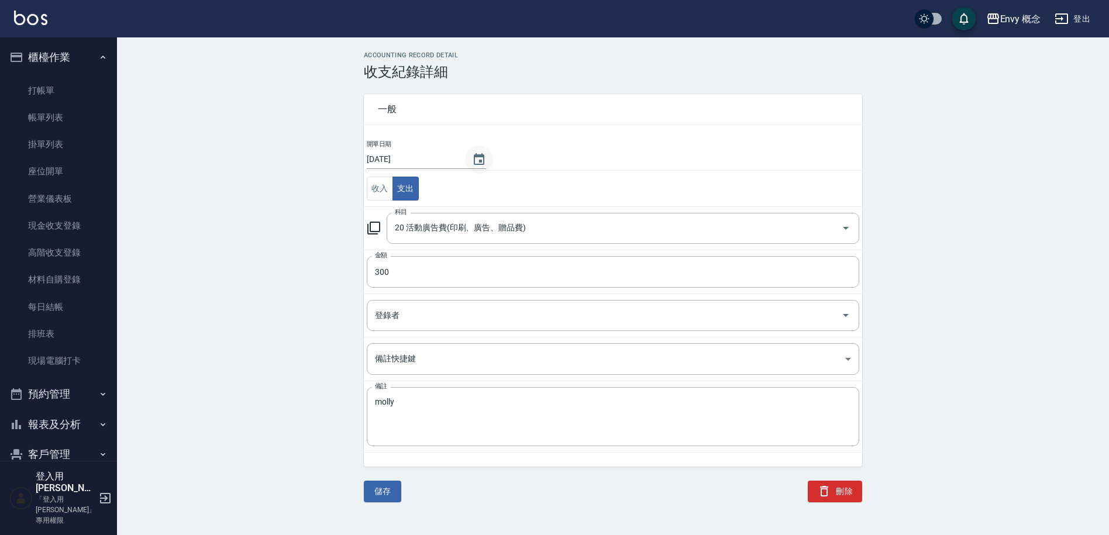
click at [472, 157] on icon "Choose date, selected date is 2025-09-12" at bounding box center [479, 160] width 14 height 14
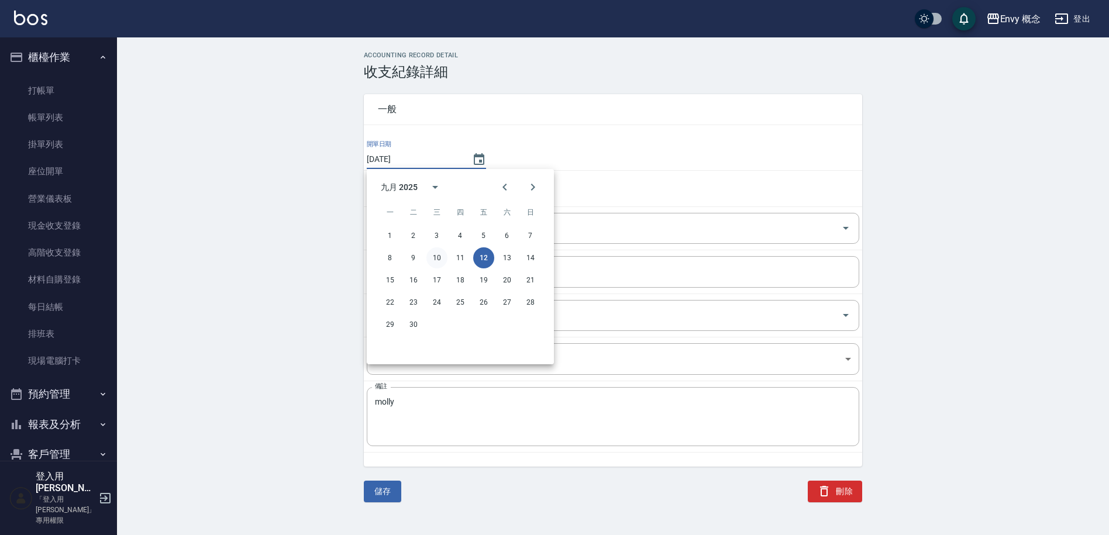
click at [435, 259] on button "10" at bounding box center [437, 257] width 21 height 21
type input "[DATE]"
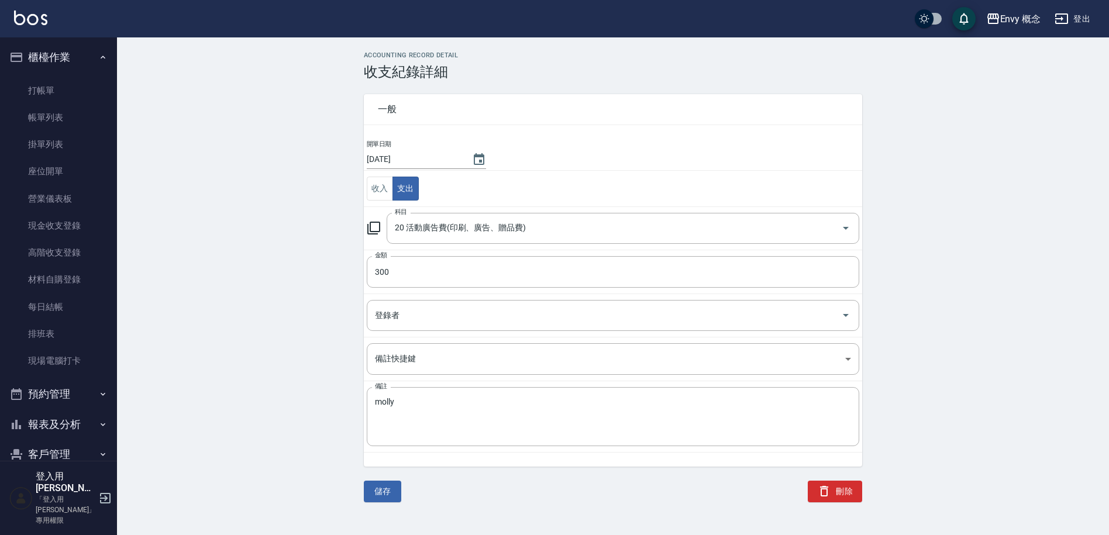
click at [381, 486] on button "儲存" at bounding box center [382, 492] width 37 height 22
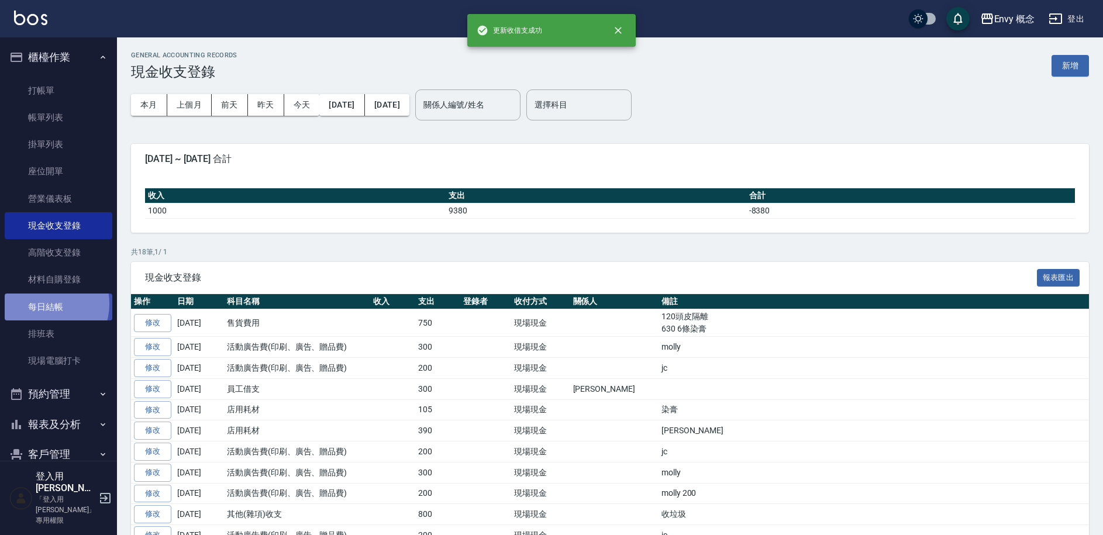
click at [41, 304] on link "每日結帳" at bounding box center [59, 307] width 108 height 27
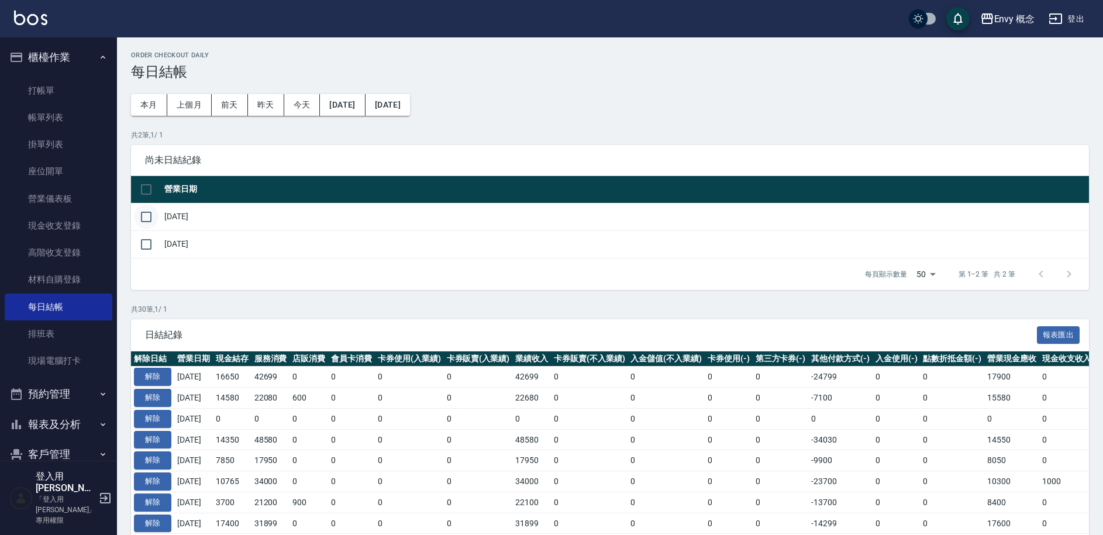
click at [142, 216] on input "checkbox" at bounding box center [146, 217] width 25 height 25
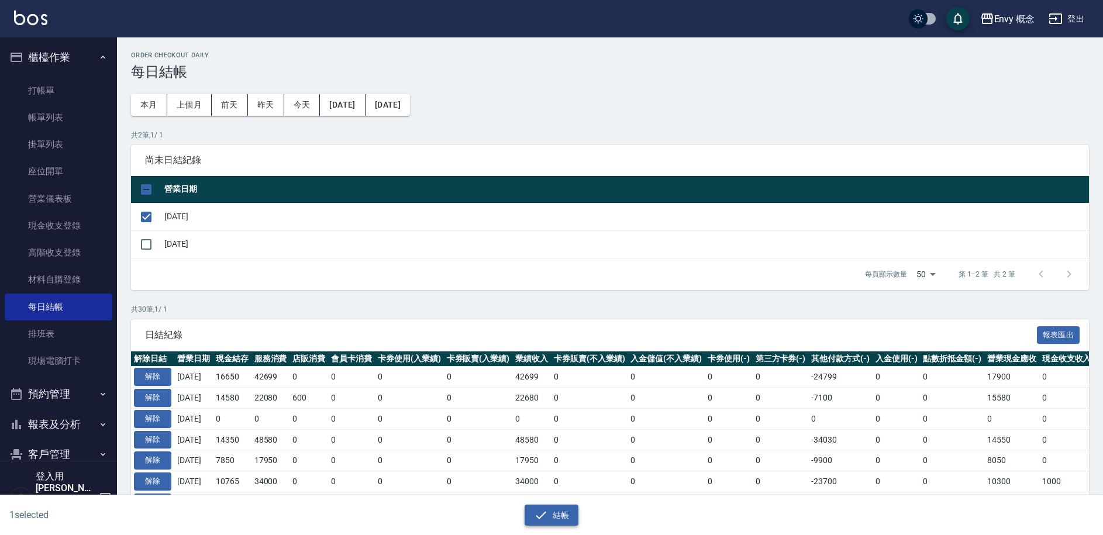
click at [546, 511] on icon "button" at bounding box center [541, 515] width 14 height 14
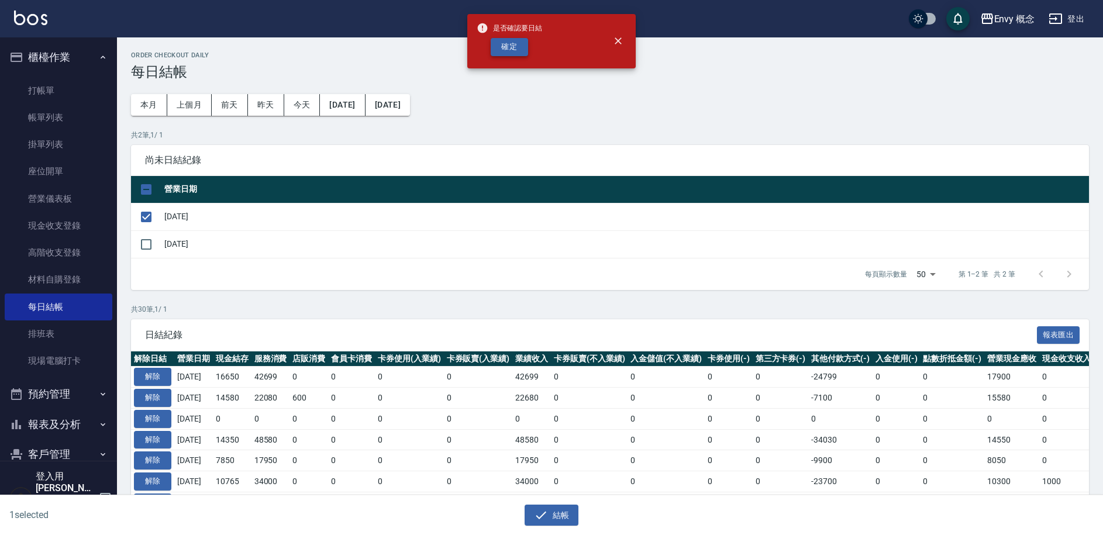
click at [510, 42] on button "確定" at bounding box center [509, 47] width 37 height 18
checkbox input "false"
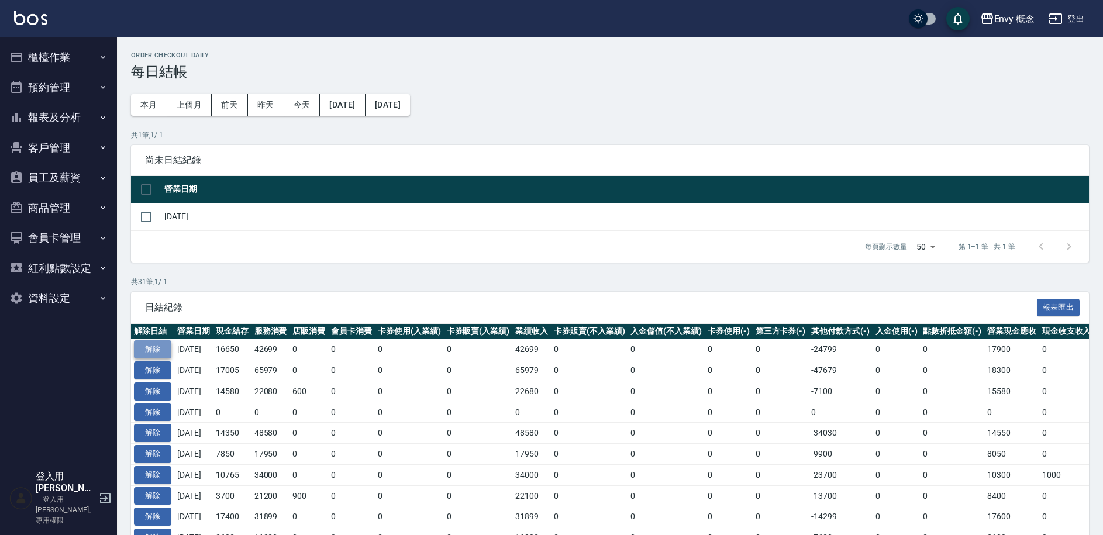
click at [145, 342] on button "解除" at bounding box center [152, 350] width 37 height 18
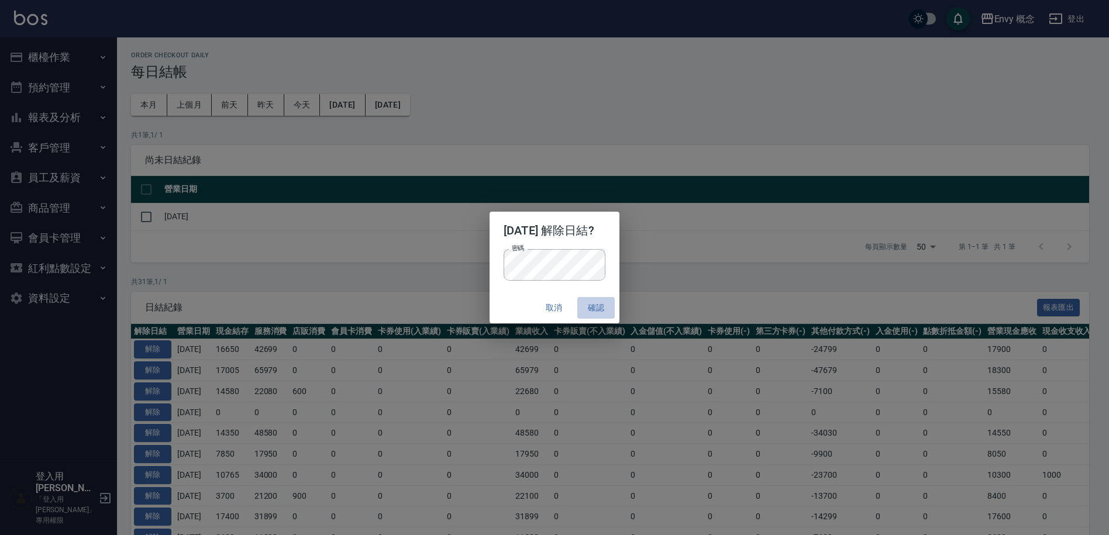
click at [597, 301] on button "確認" at bounding box center [595, 308] width 37 height 22
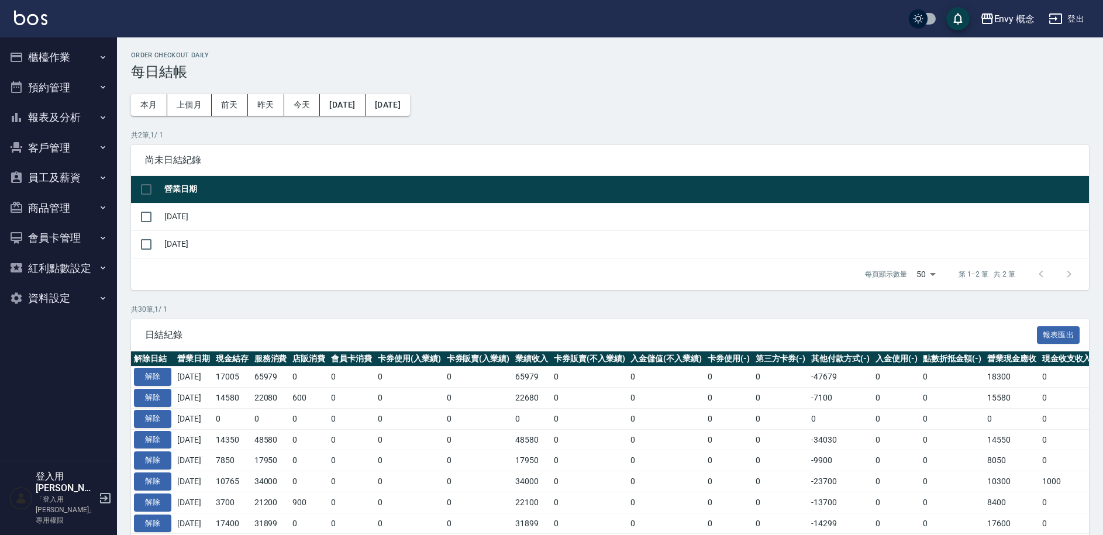
click at [47, 59] on button "櫃檯作業" at bounding box center [59, 57] width 108 height 30
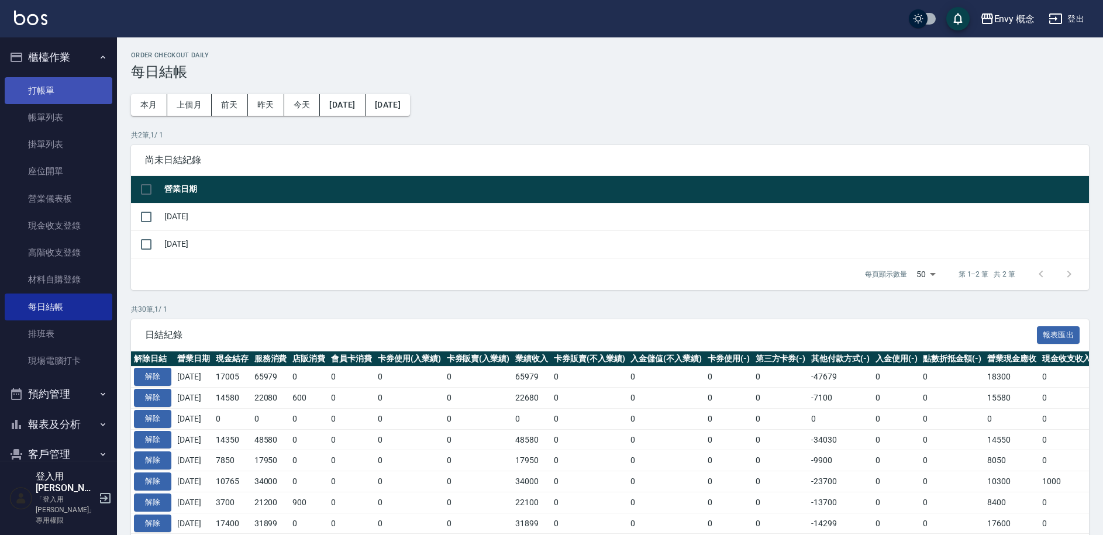
click at [54, 88] on link "打帳單" at bounding box center [59, 90] width 108 height 27
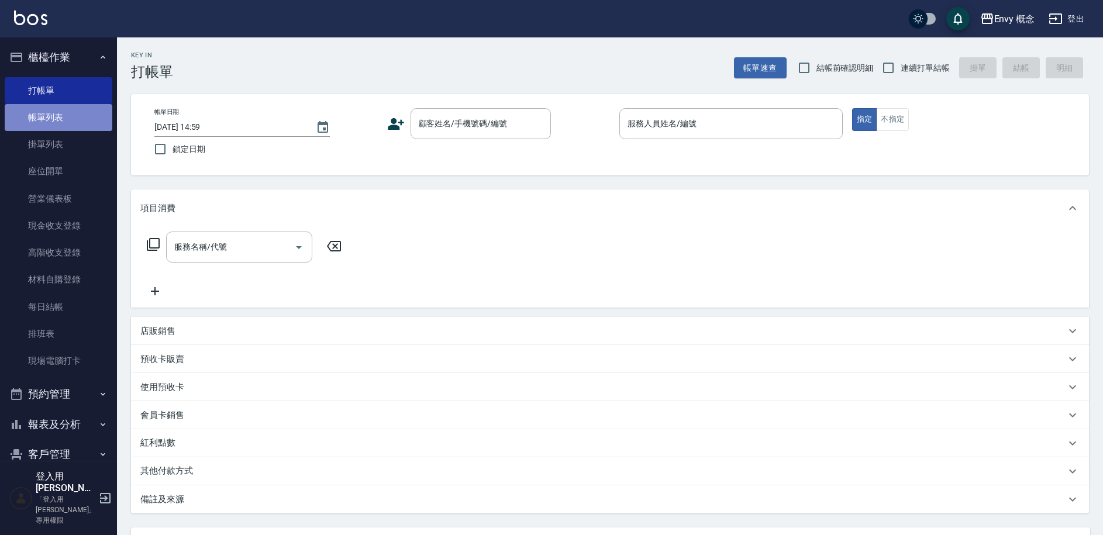
click at [59, 113] on link "帳單列表" at bounding box center [59, 117] width 108 height 27
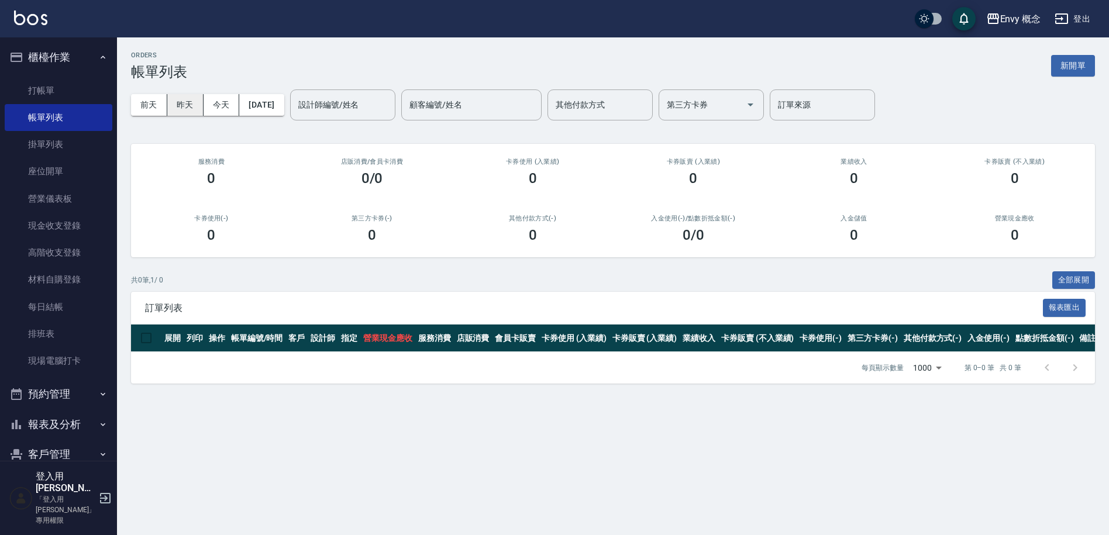
click at [191, 110] on button "昨天" at bounding box center [185, 105] width 36 height 22
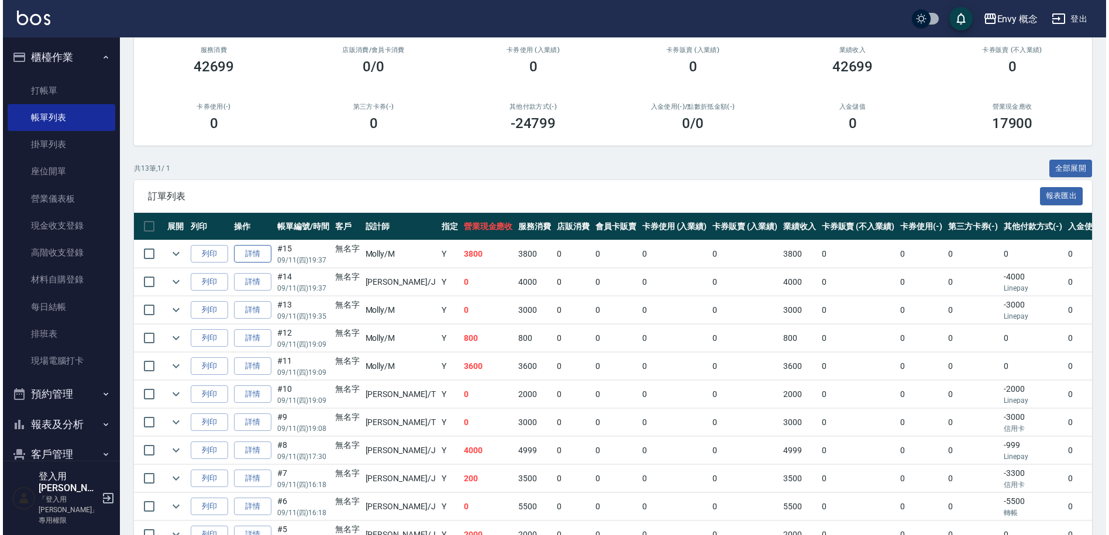
scroll to position [112, 0]
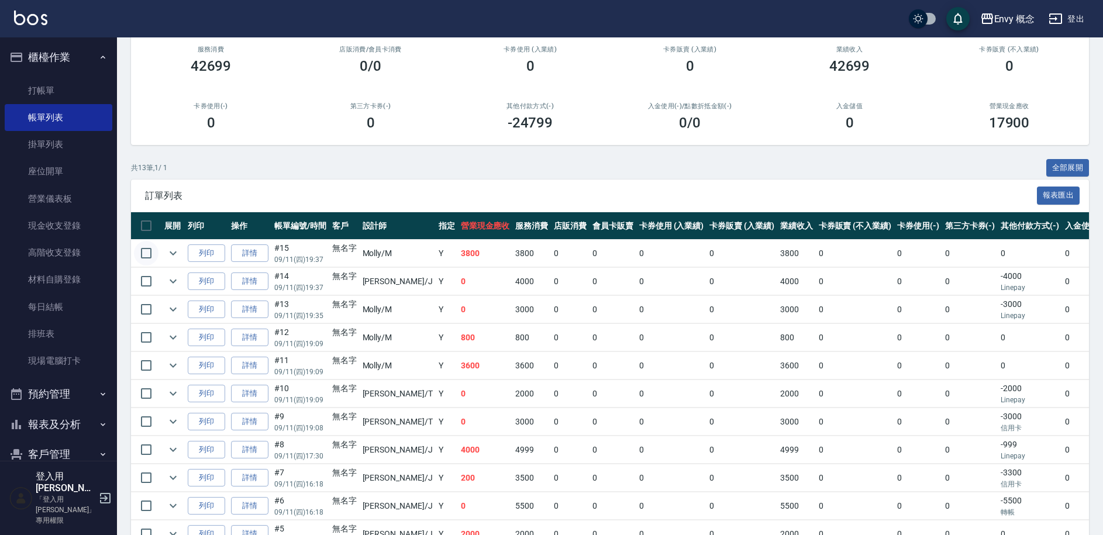
click at [146, 250] on input "checkbox" at bounding box center [146, 253] width 25 height 25
checkbox input "true"
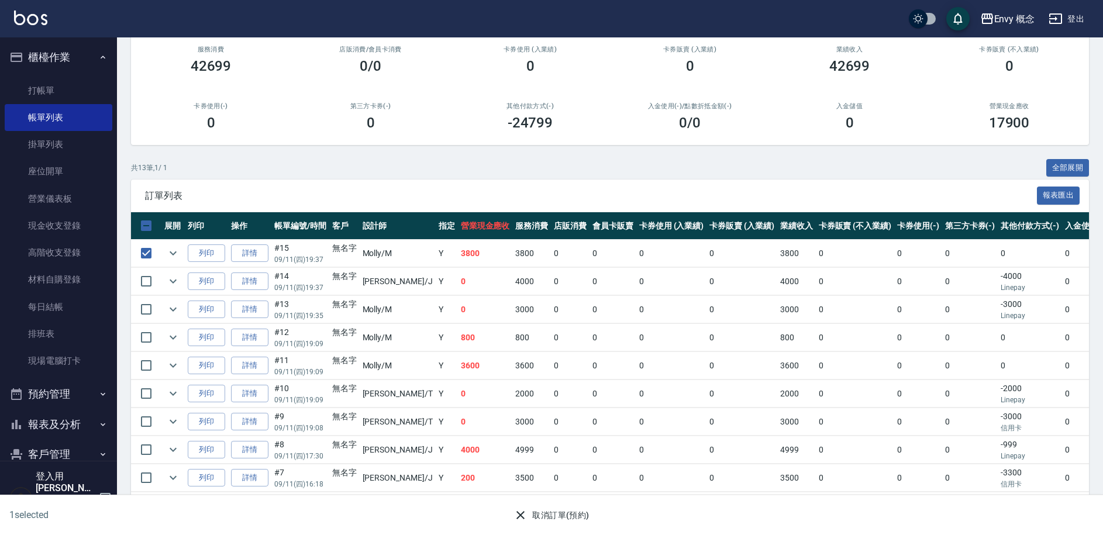
click at [564, 518] on button "取消訂單(預約)" at bounding box center [551, 516] width 85 height 22
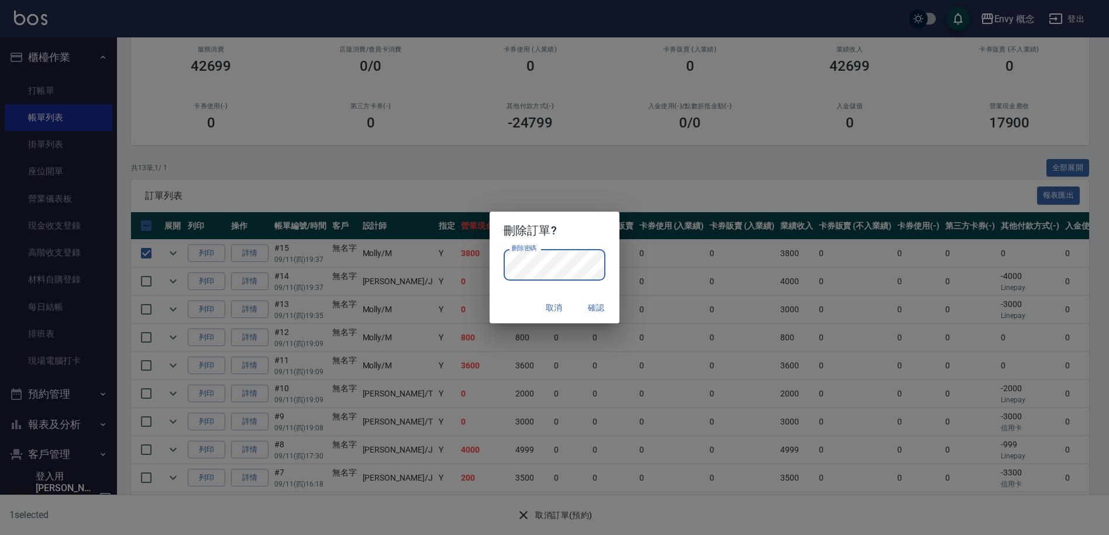
click at [602, 307] on button "確認" at bounding box center [595, 308] width 37 height 22
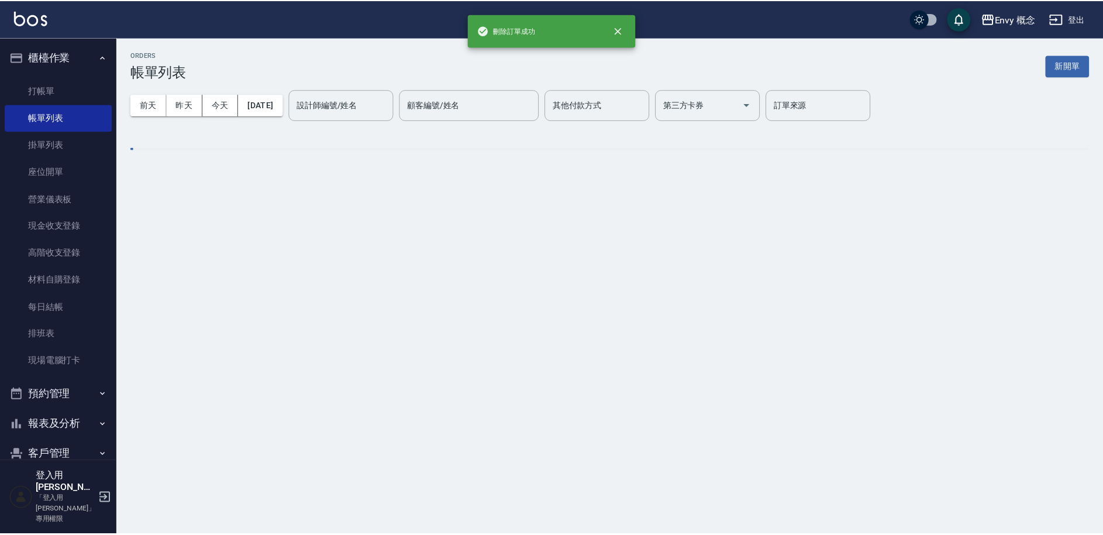
scroll to position [0, 0]
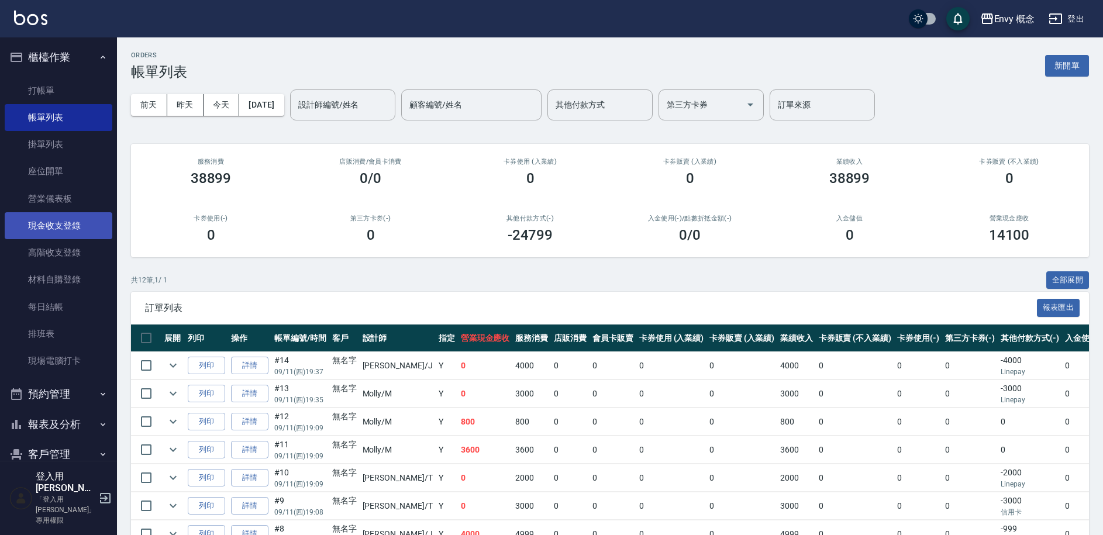
drag, startPoint x: 56, startPoint y: 221, endPoint x: 59, endPoint y: 215, distance: 6.0
click at [57, 221] on link "現金收支登錄" at bounding box center [59, 225] width 108 height 27
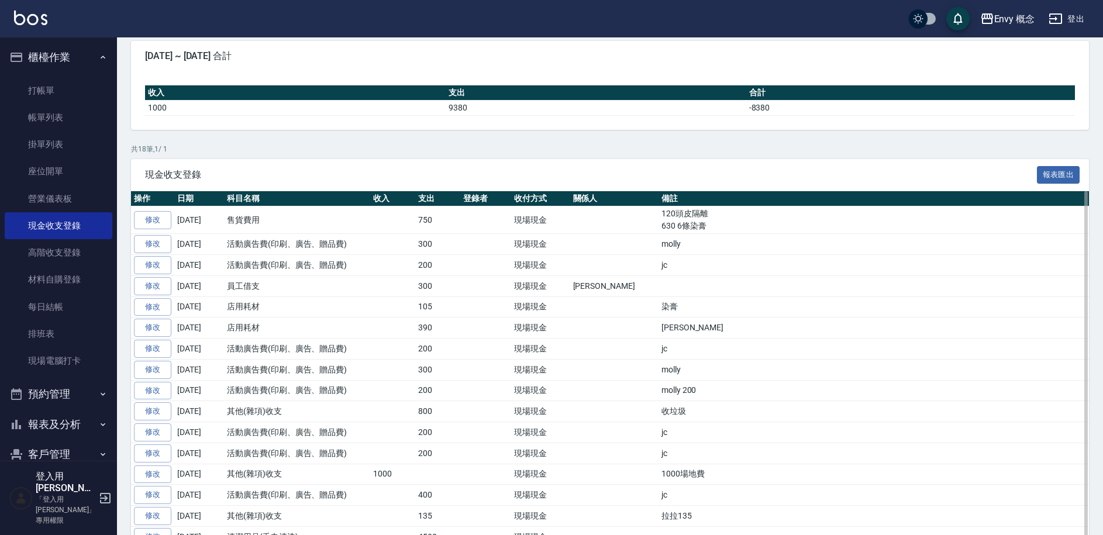
scroll to position [117, 0]
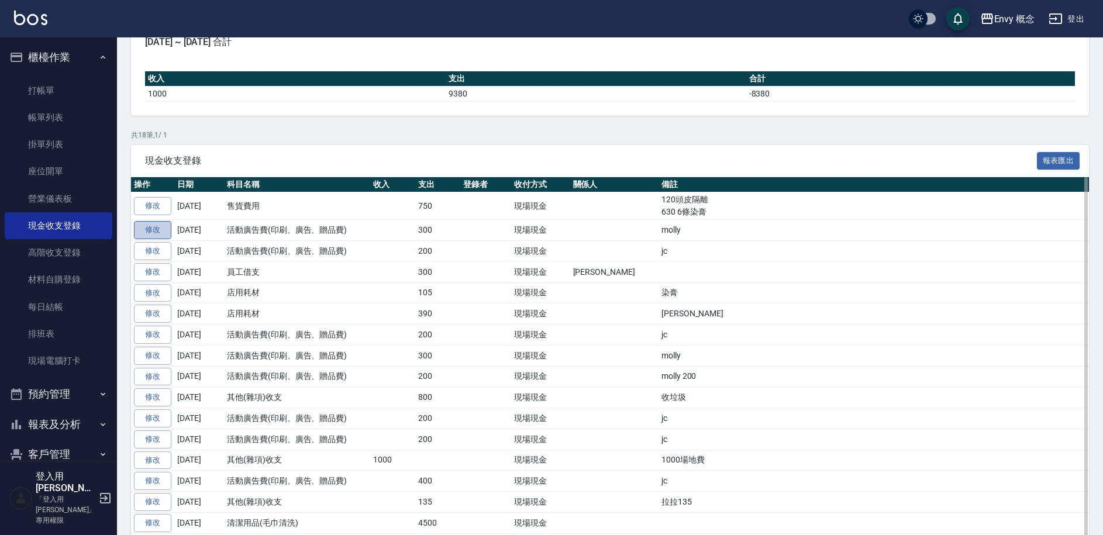
click at [156, 226] on link "修改" at bounding box center [152, 230] width 37 height 18
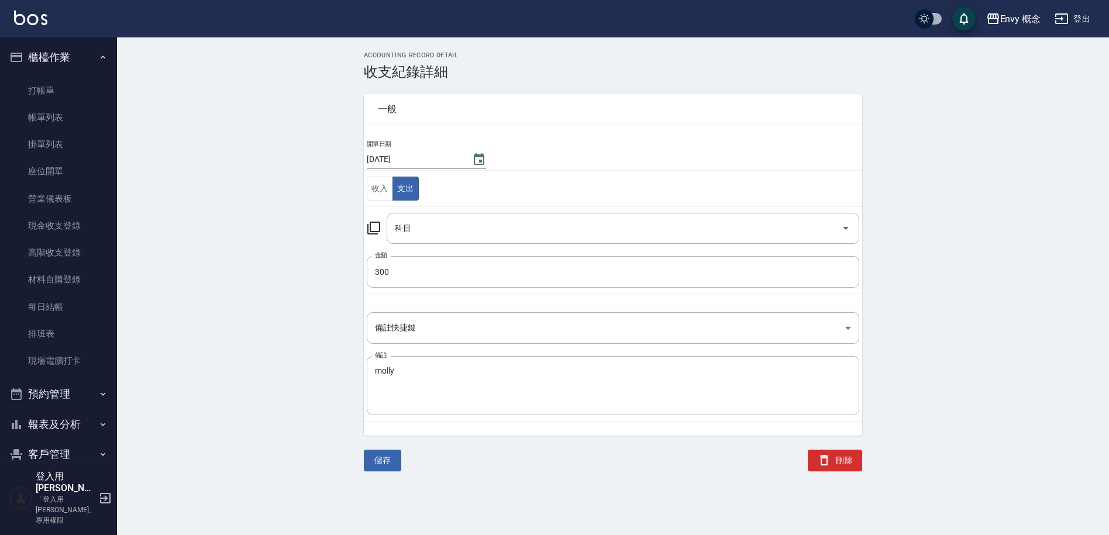
type input "20 活動廣告費(印刷、廣告、贈品費)"
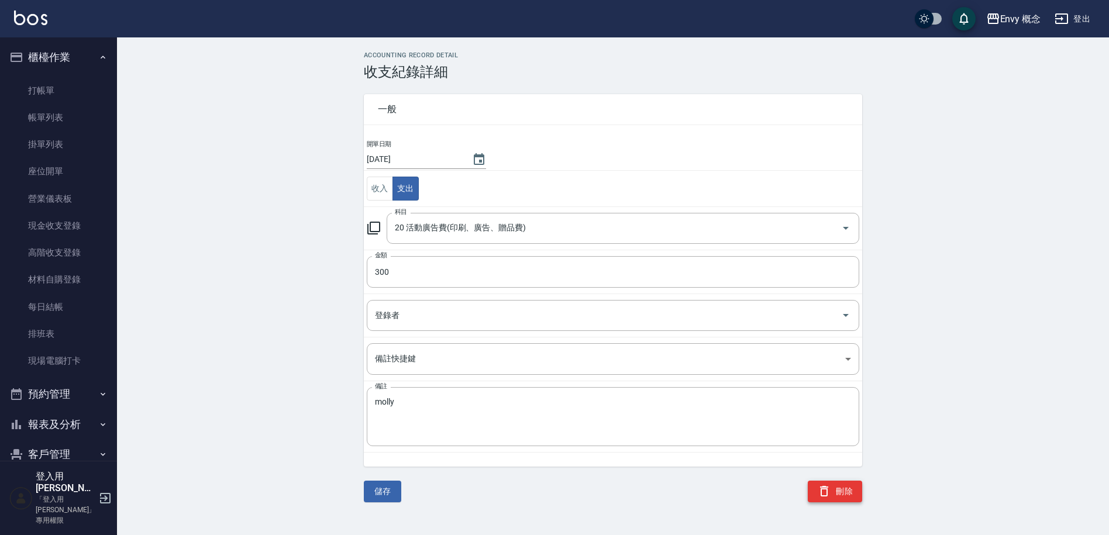
click at [828, 491] on icon "button" at bounding box center [824, 491] width 14 height 14
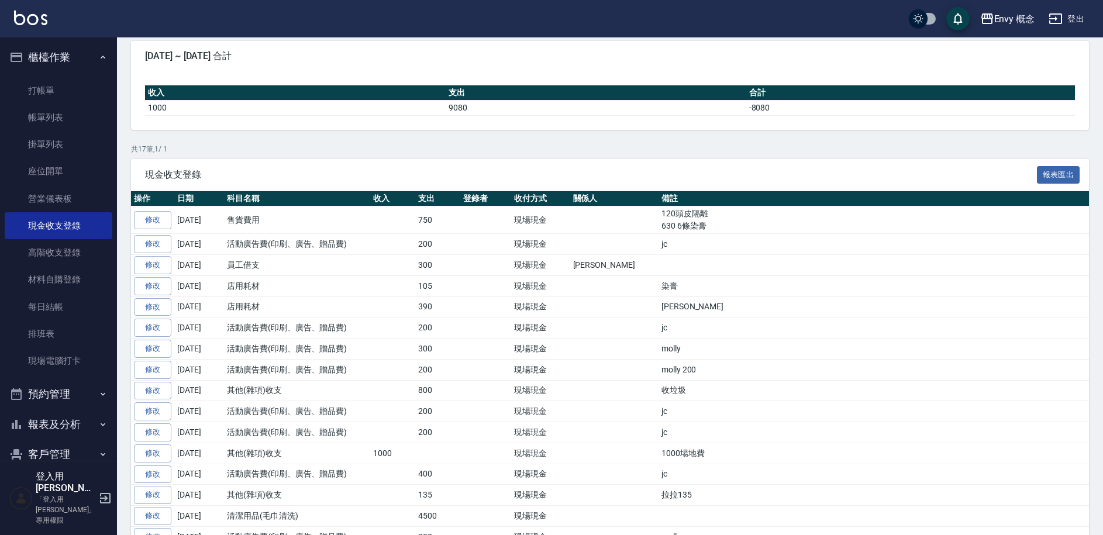
scroll to position [104, 0]
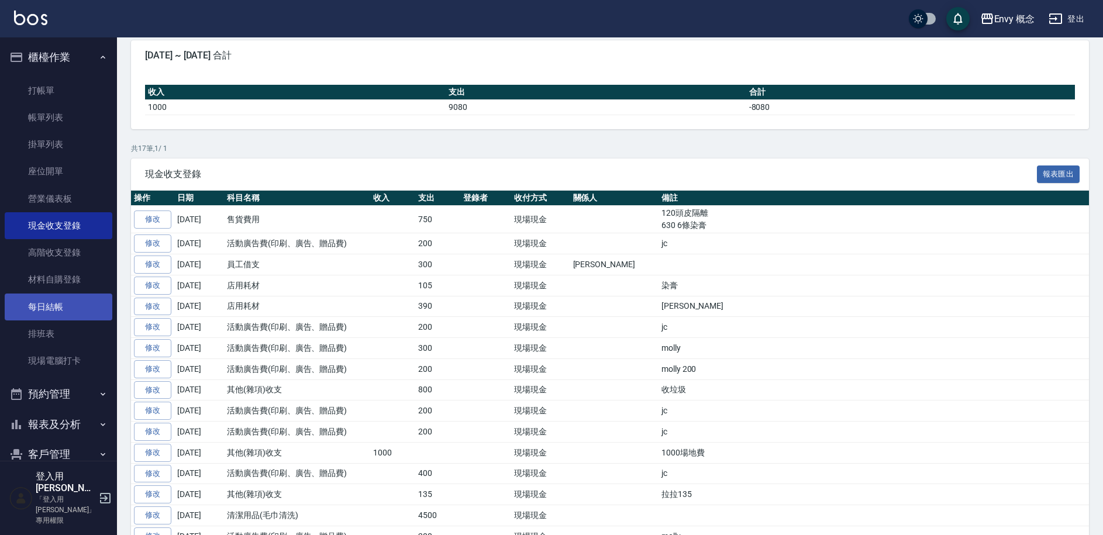
click at [55, 304] on link "每日結帳" at bounding box center [59, 307] width 108 height 27
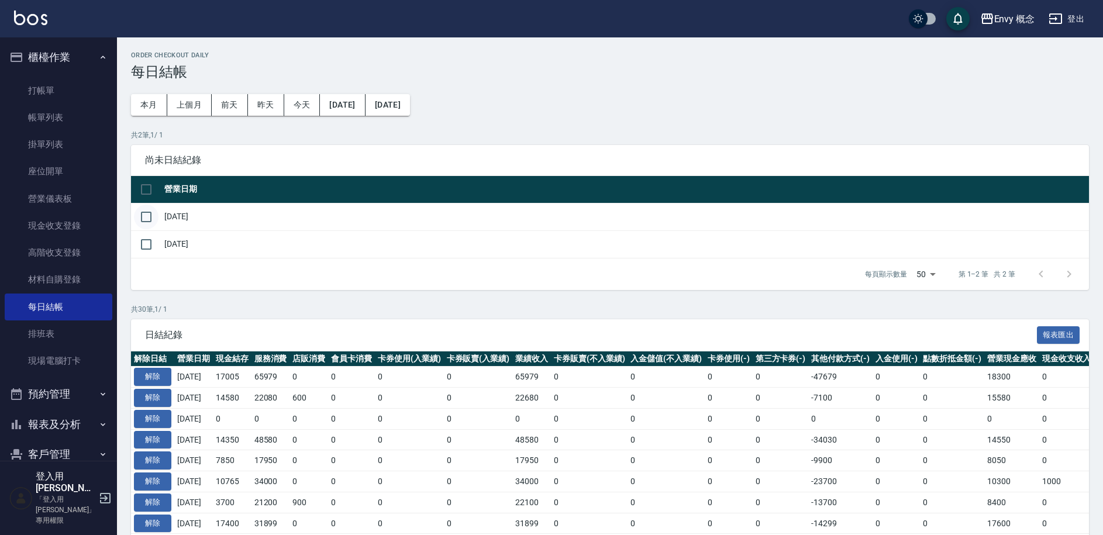
click at [146, 218] on input "checkbox" at bounding box center [146, 217] width 25 height 25
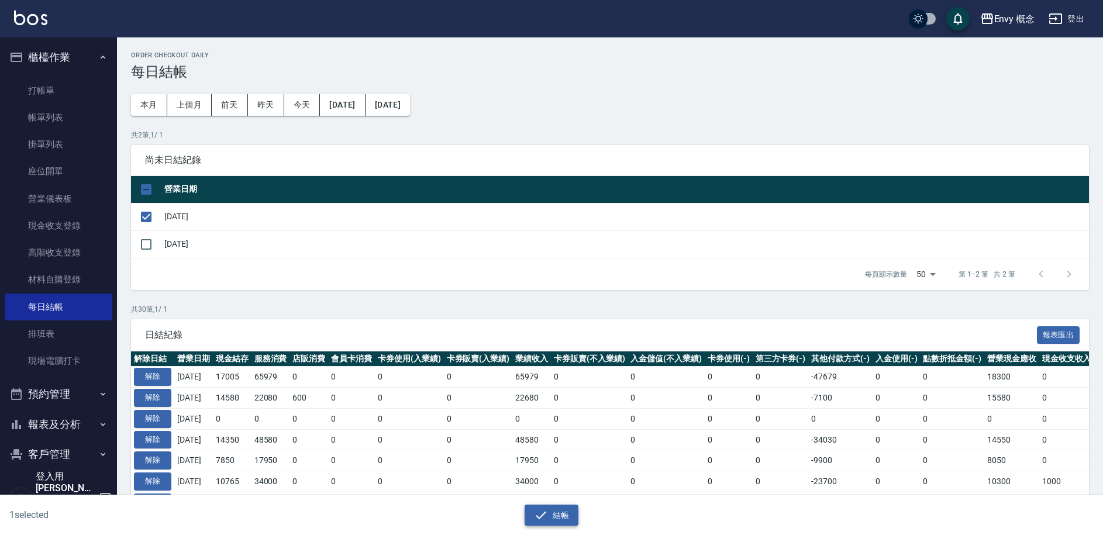
click at [559, 518] on button "結帳" at bounding box center [552, 516] width 54 height 22
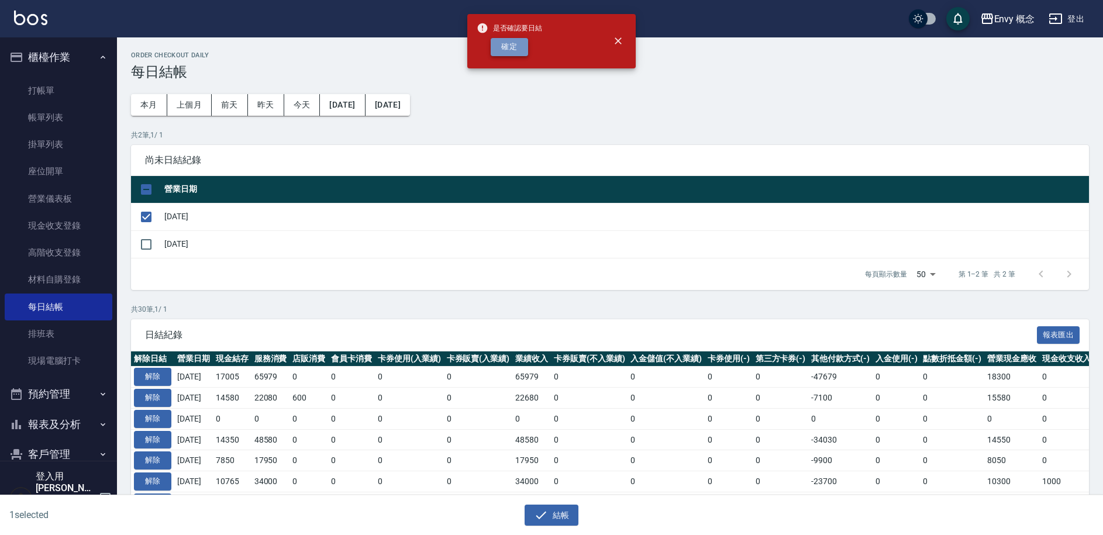
click at [494, 53] on button "確定" at bounding box center [509, 47] width 37 height 18
checkbox input "false"
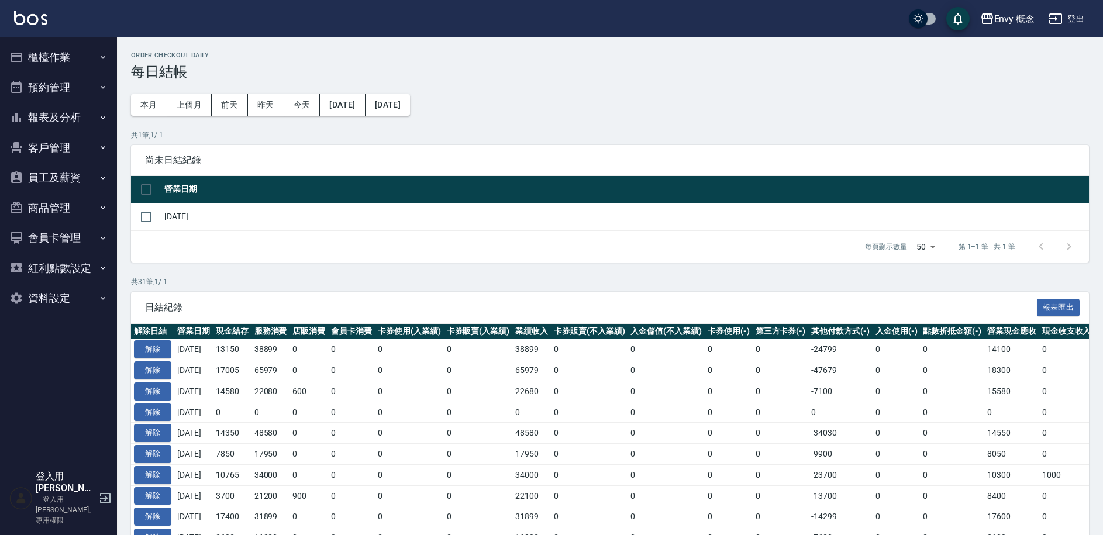
click at [43, 59] on button "櫃檯作業" at bounding box center [59, 57] width 108 height 30
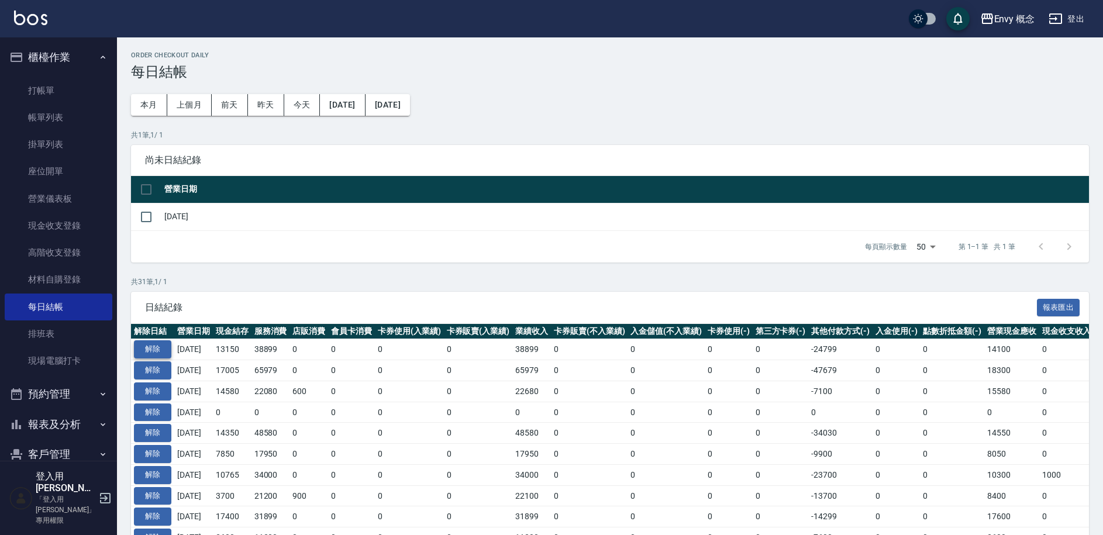
click at [158, 346] on button "解除" at bounding box center [152, 350] width 37 height 18
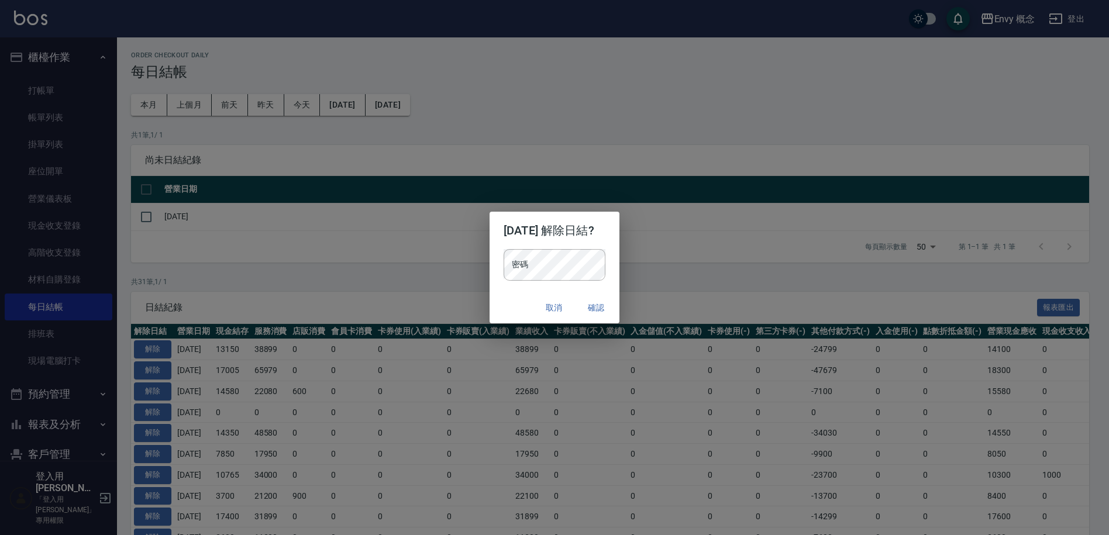
click at [562, 305] on button "取消" at bounding box center [553, 308] width 37 height 22
